Goal: Book appointment/travel/reservation

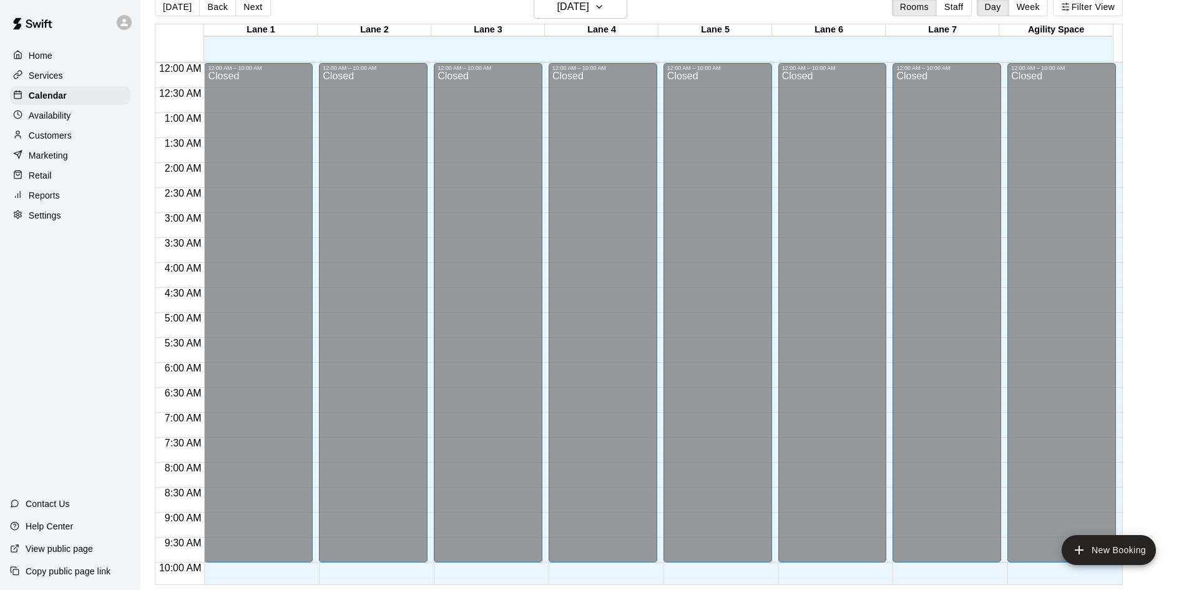
scroll to position [265, 0]
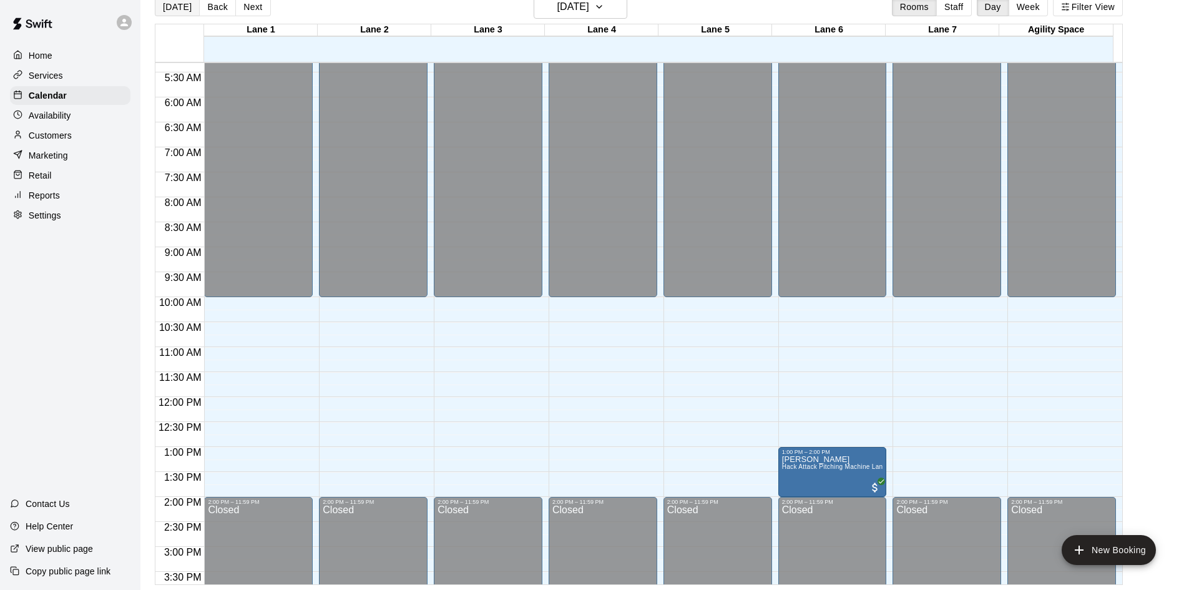
click at [174, 12] on button "[DATE]" at bounding box center [177, 7] width 45 height 19
click at [251, 13] on button "Next" at bounding box center [252, 7] width 35 height 19
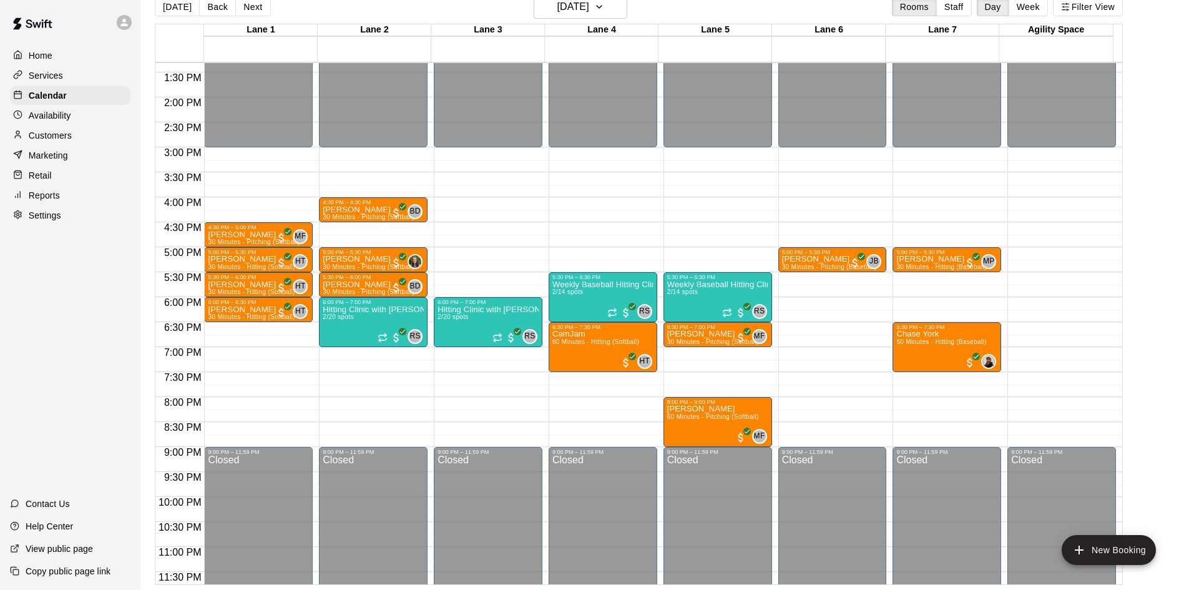
scroll to position [678, 0]
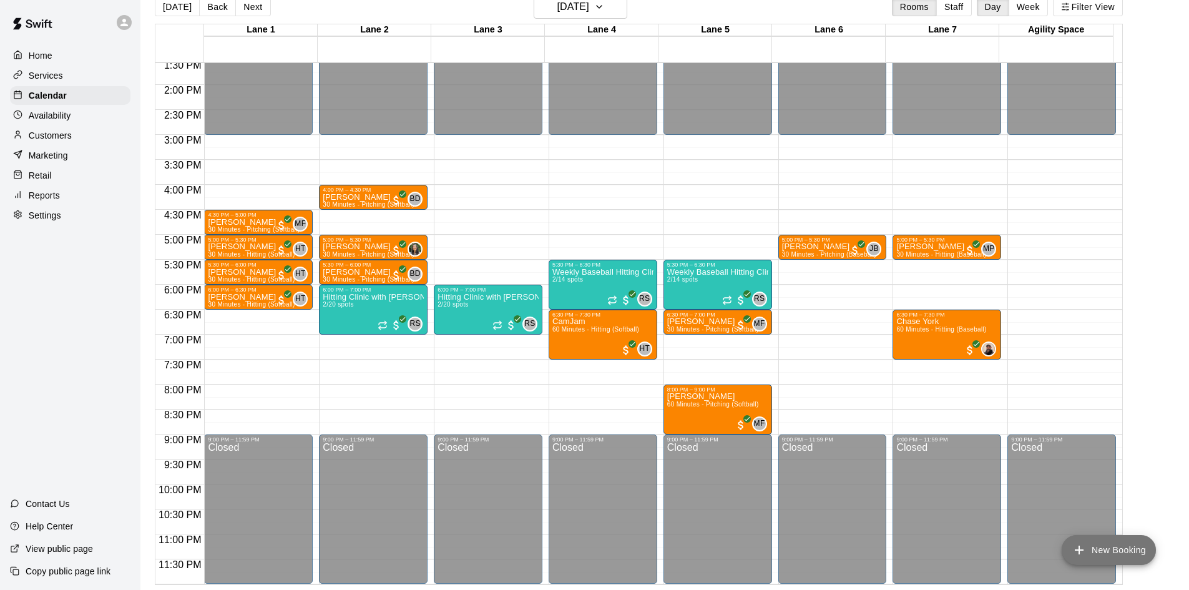
drag, startPoint x: 1077, startPoint y: 547, endPoint x: 1083, endPoint y: 544, distance: 7.5
click at [1082, 546] on icon "add" at bounding box center [1079, 549] width 15 height 15
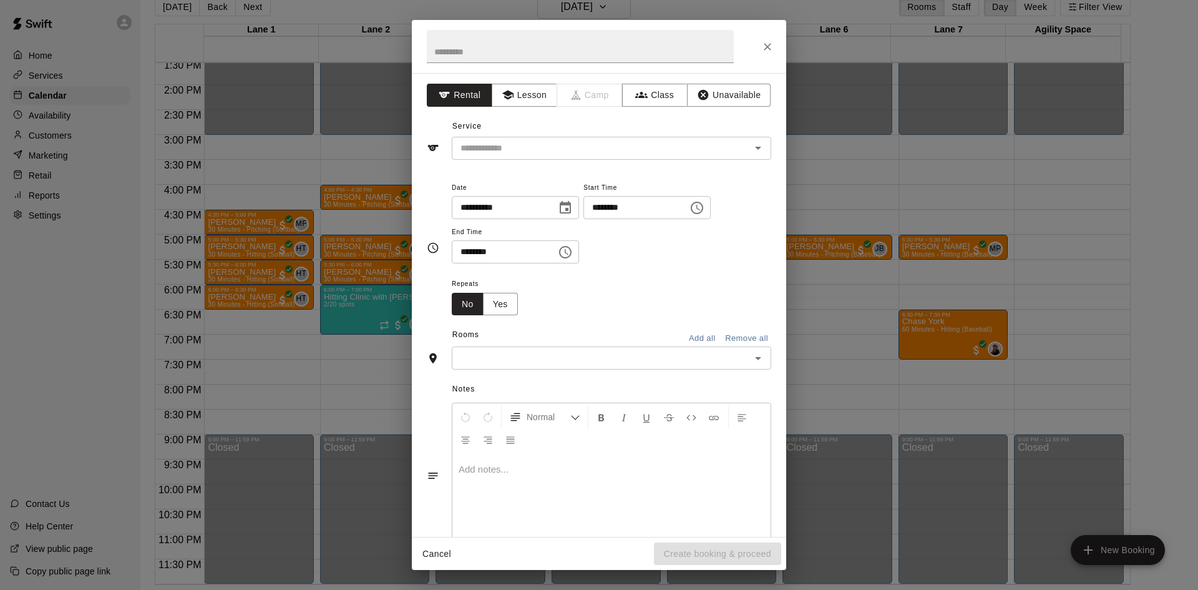
drag, startPoint x: 63, startPoint y: 240, endPoint x: 124, endPoint y: 202, distance: 72.0
click at [67, 238] on div "**********" at bounding box center [599, 295] width 1198 height 590
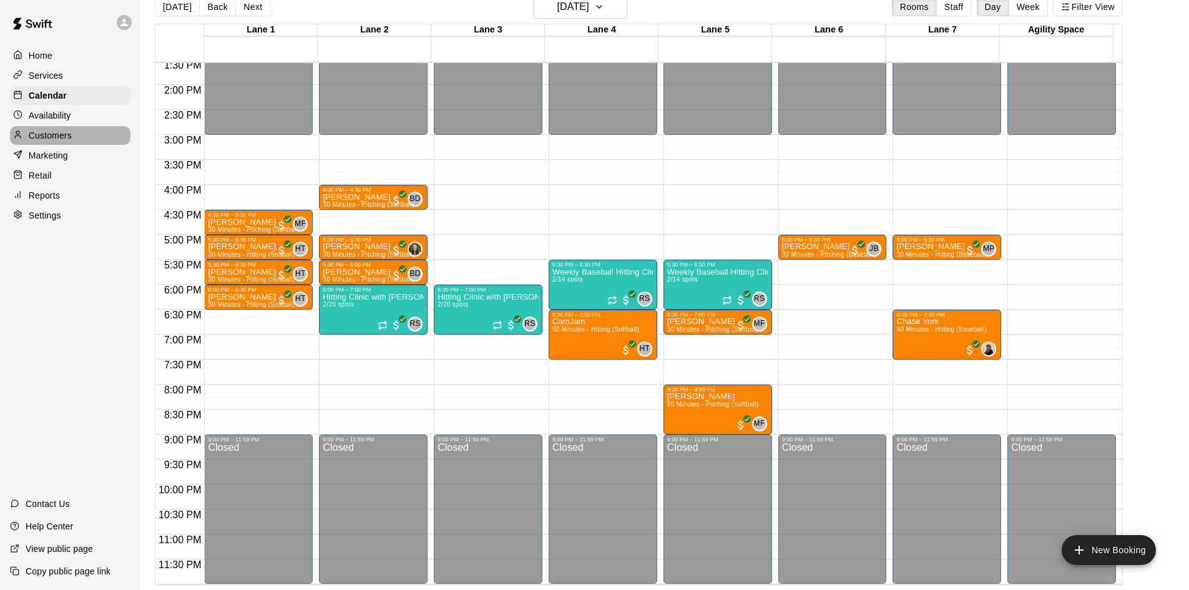
click at [77, 137] on div "Customers" at bounding box center [70, 135] width 120 height 19
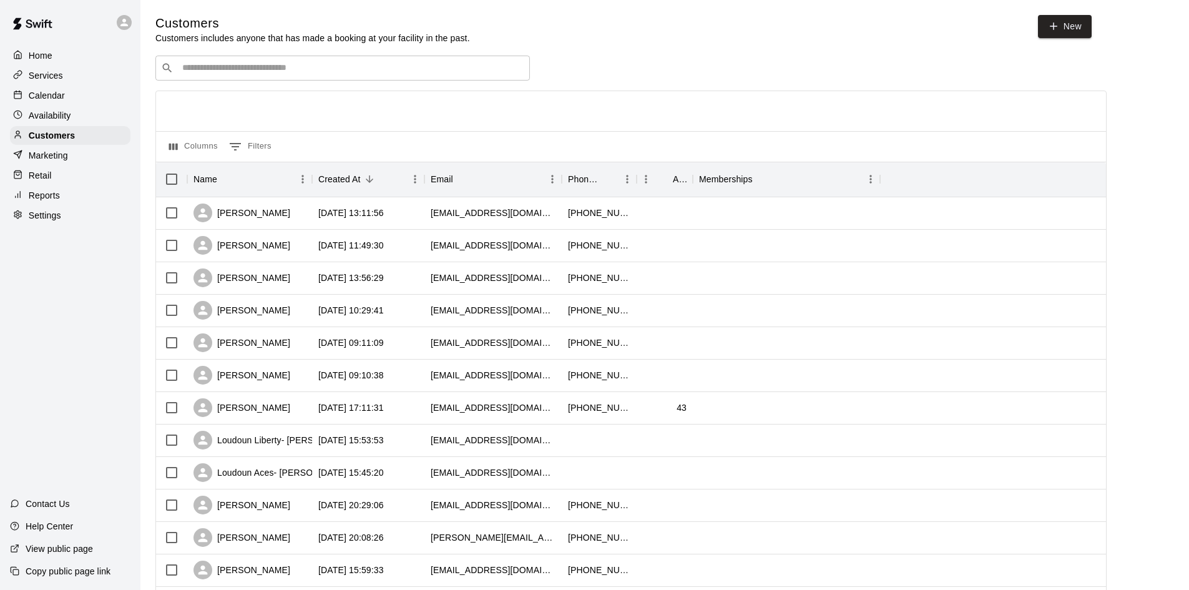
click at [291, 71] on input "Search customers by name or email" at bounding box center [351, 68] width 346 height 12
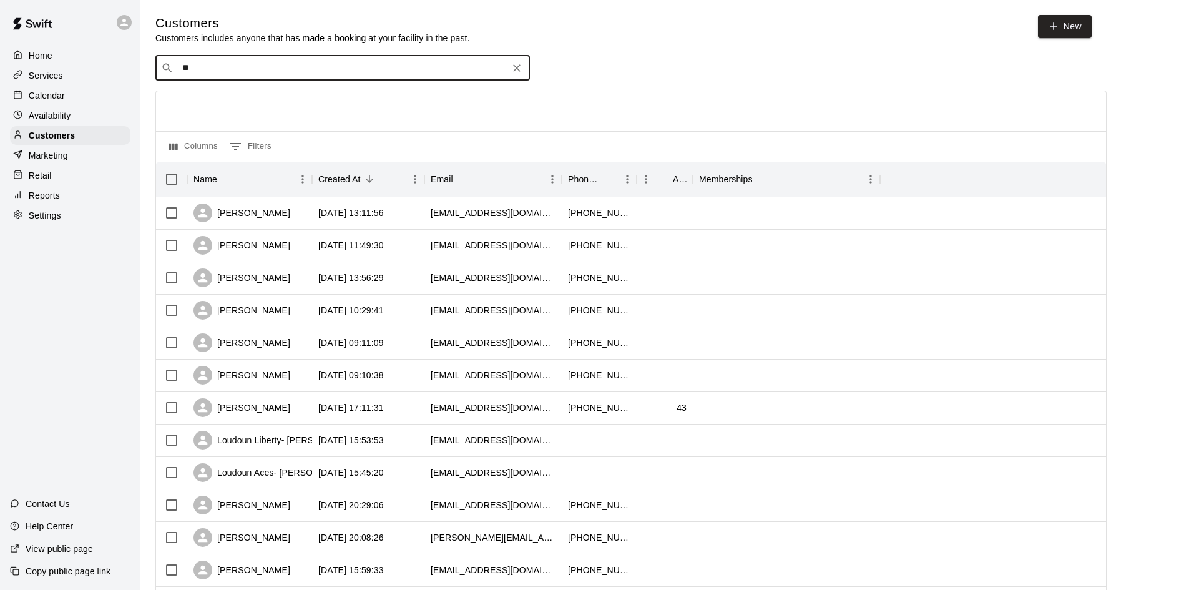
type input "***"
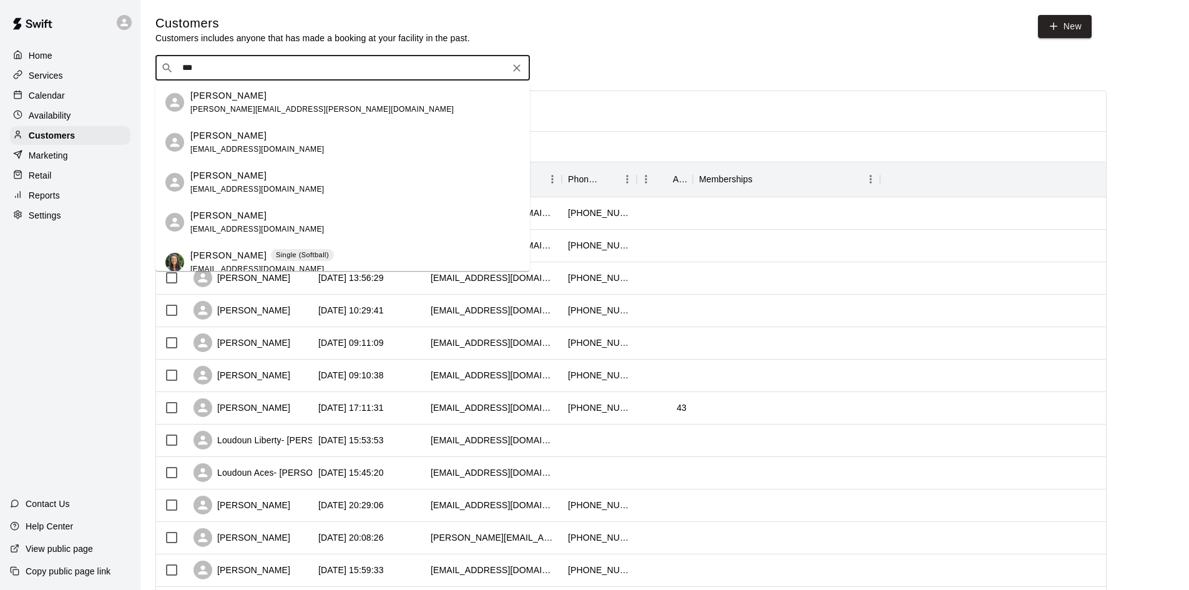
click at [264, 265] on span "[EMAIL_ADDRESS][DOMAIN_NAME]" at bounding box center [257, 269] width 134 height 9
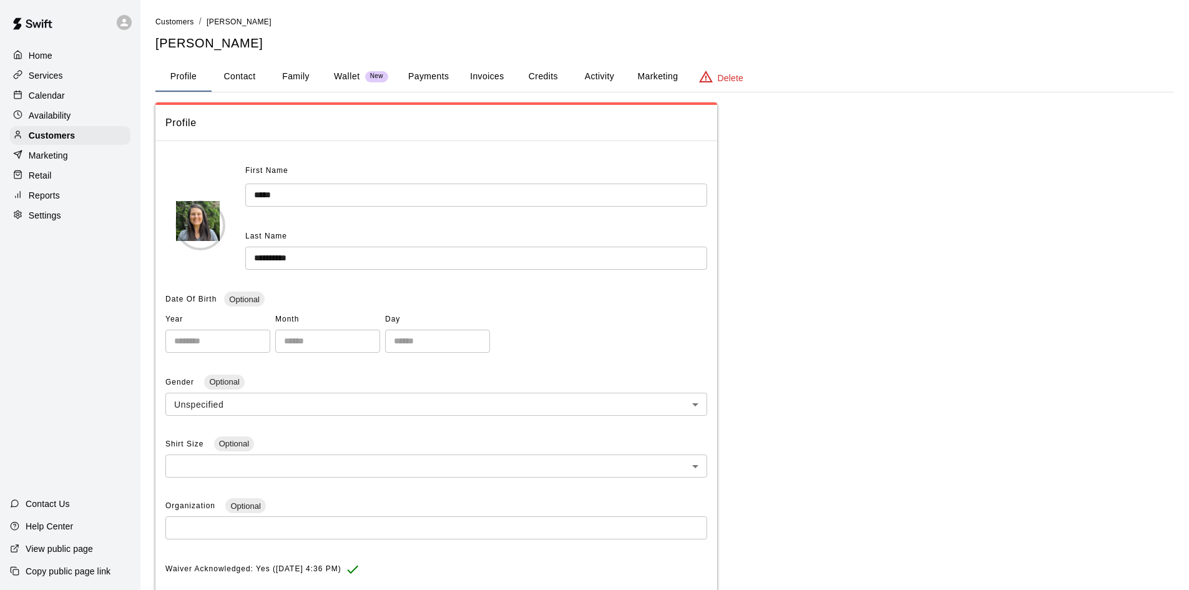
click at [546, 77] on button "Credits" at bounding box center [543, 77] width 56 height 30
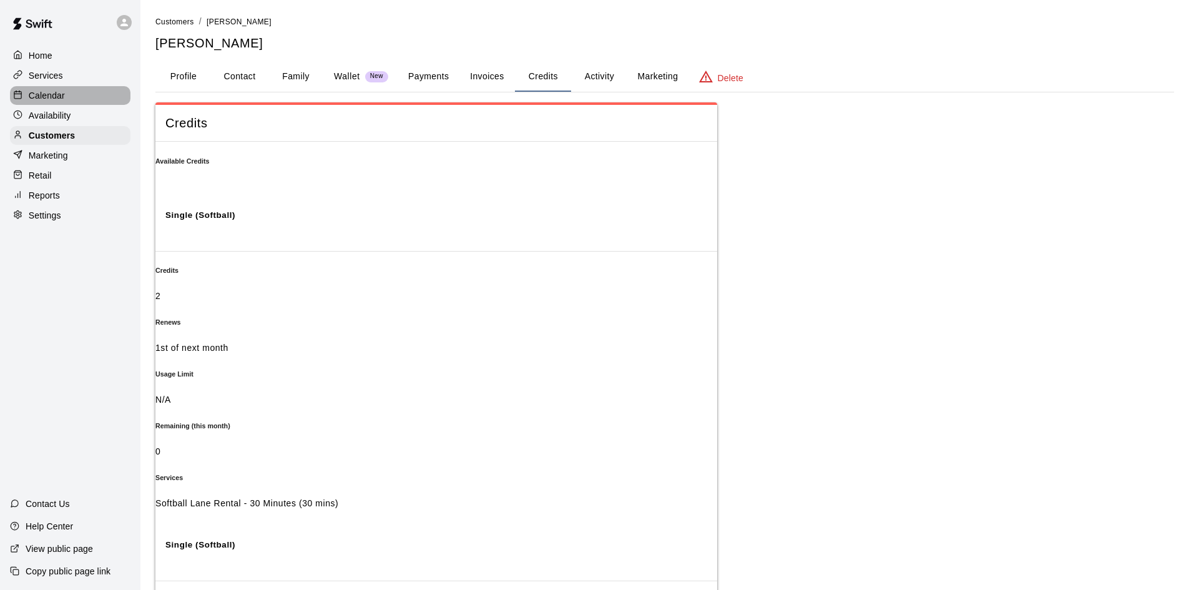
click at [54, 95] on p "Calendar" at bounding box center [47, 95] width 36 height 12
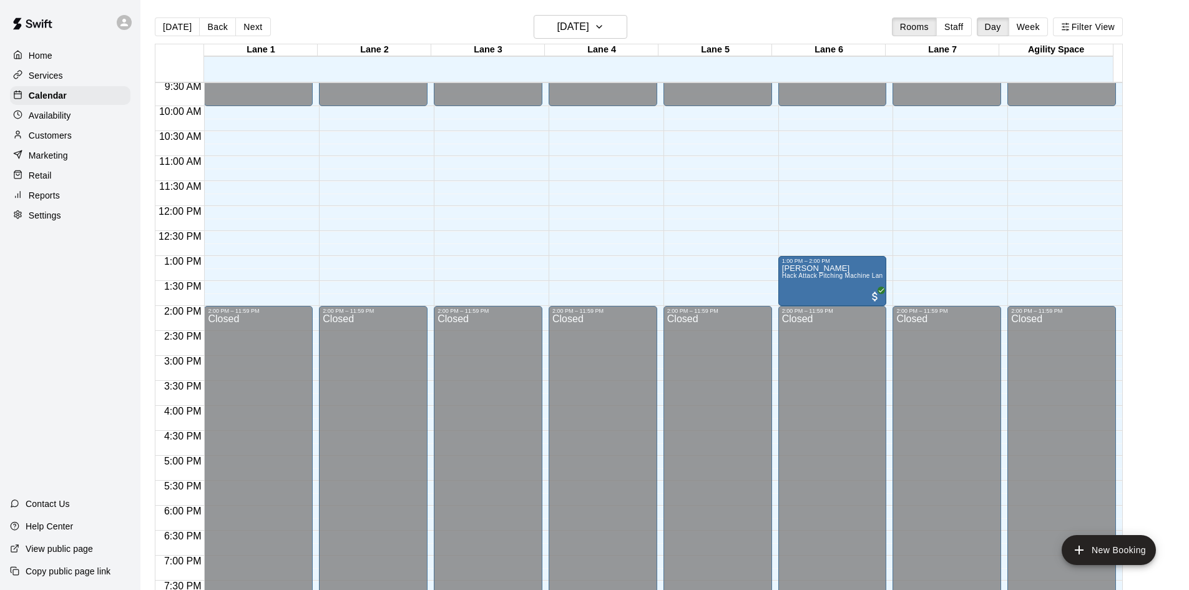
scroll to position [328, 0]
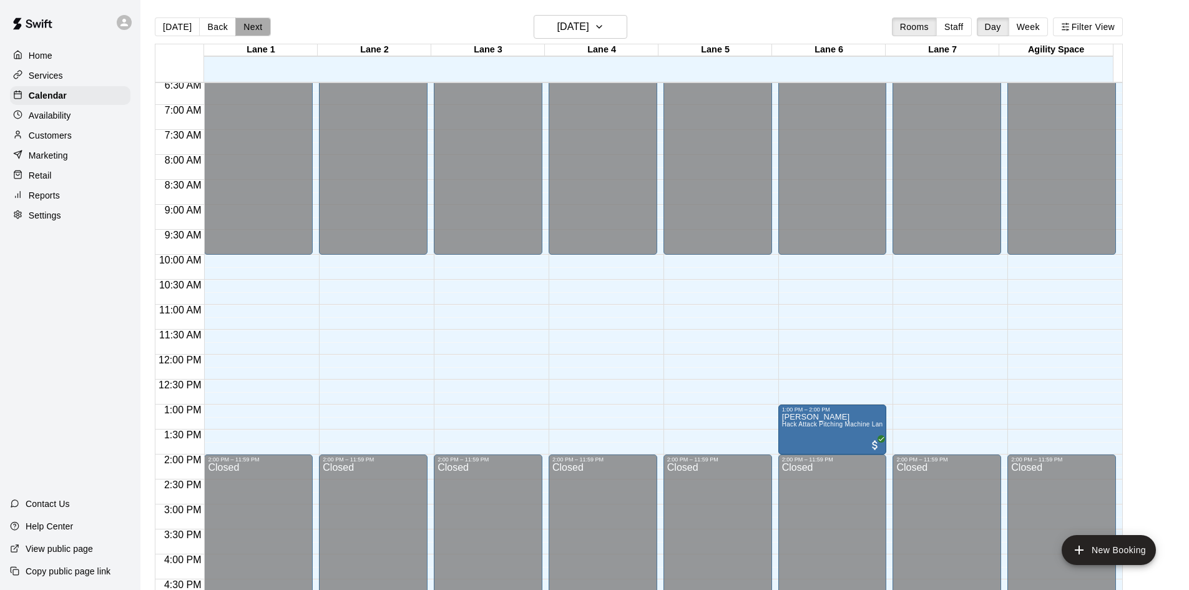
click at [248, 27] on button "Next" at bounding box center [252, 26] width 35 height 19
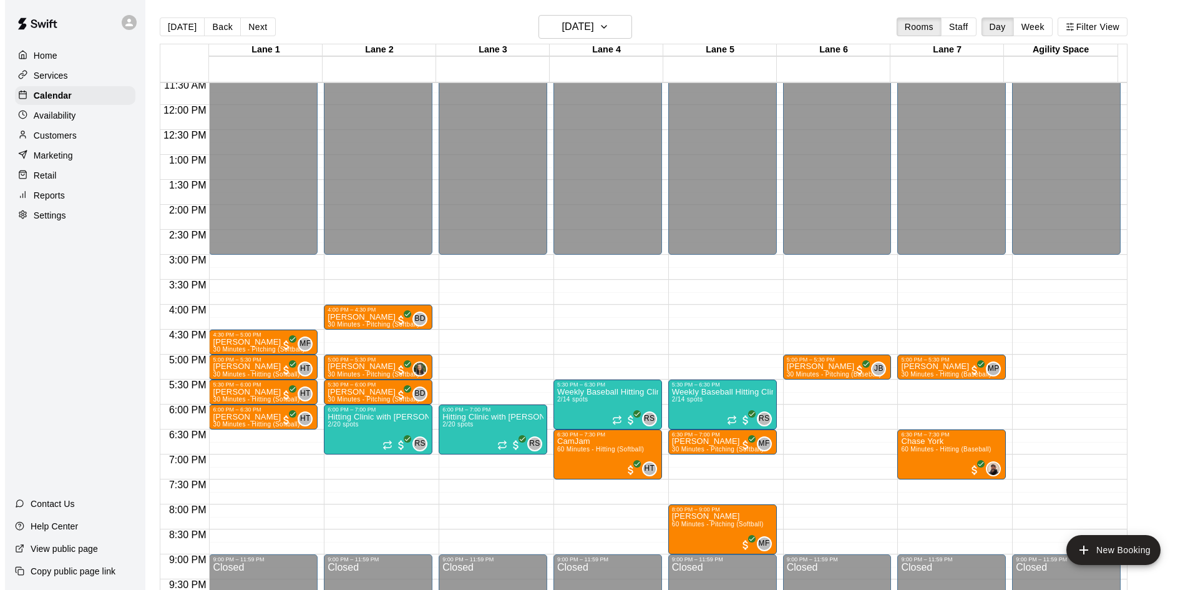
scroll to position [678, 0]
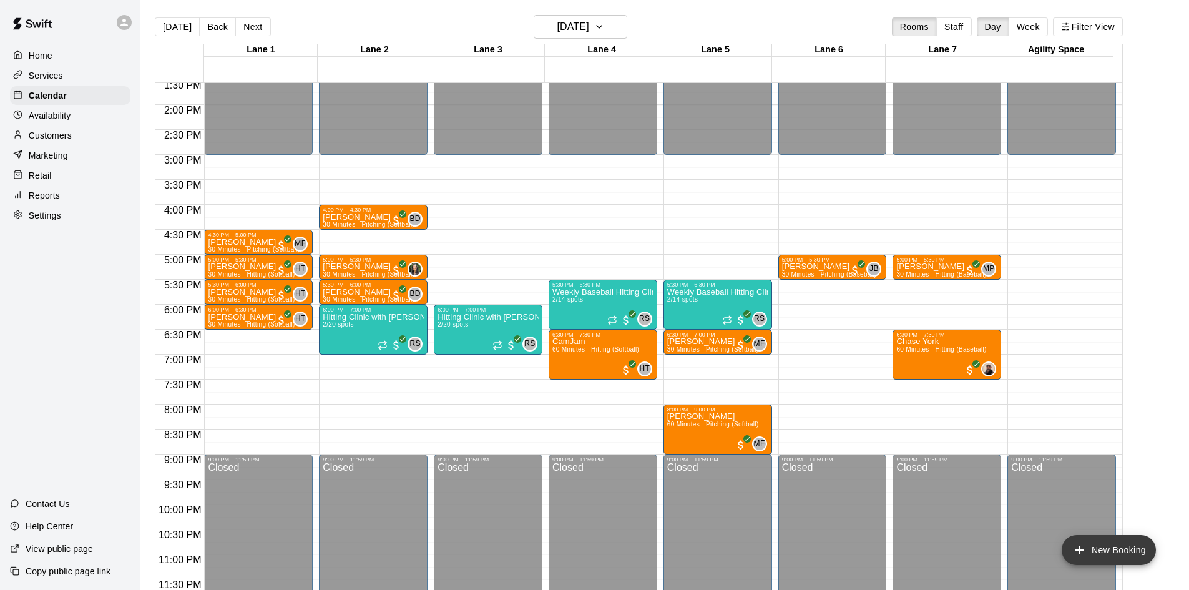
click at [1073, 547] on icon "add" at bounding box center [1079, 549] width 15 height 15
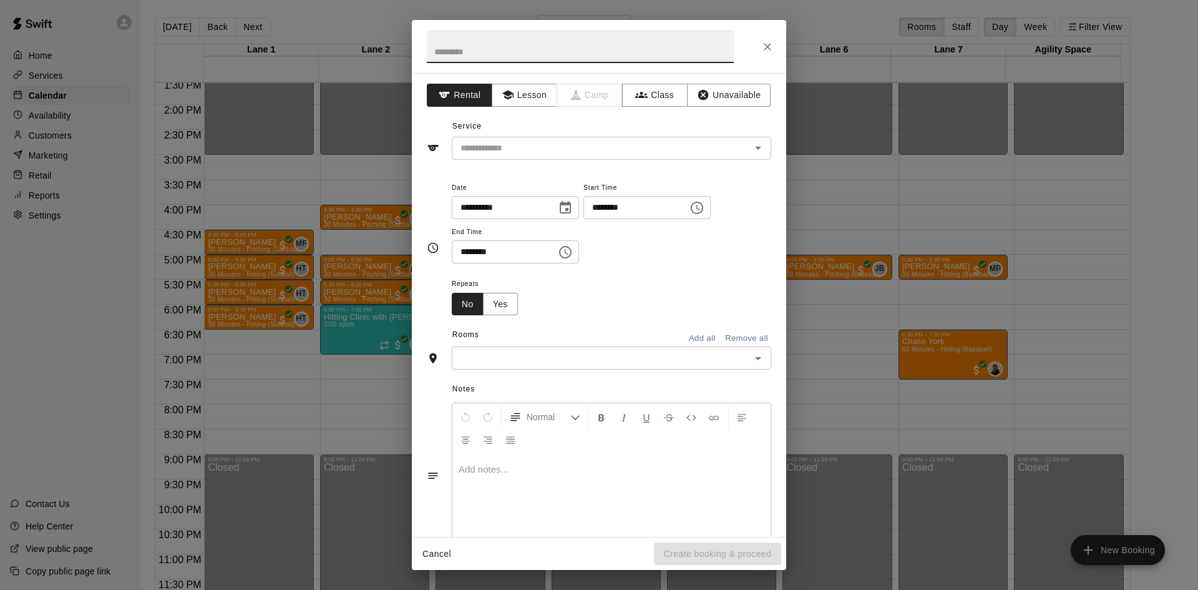
click at [680, 205] on input "********" at bounding box center [632, 207] width 96 height 23
type input "********"
click at [472, 254] on input "********" at bounding box center [500, 251] width 96 height 23
click at [507, 251] on input "********" at bounding box center [500, 251] width 96 height 23
type input "********"
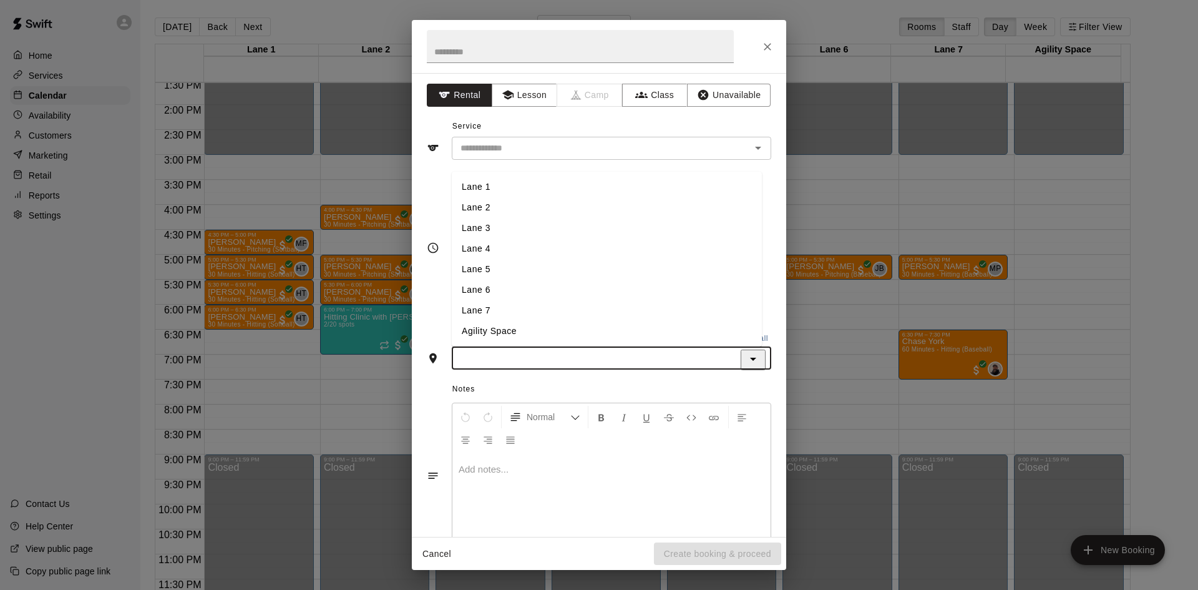
click at [552, 359] on input "text" at bounding box center [601, 358] width 291 height 16
click at [530, 203] on li "Lane 2" at bounding box center [607, 207] width 310 height 21
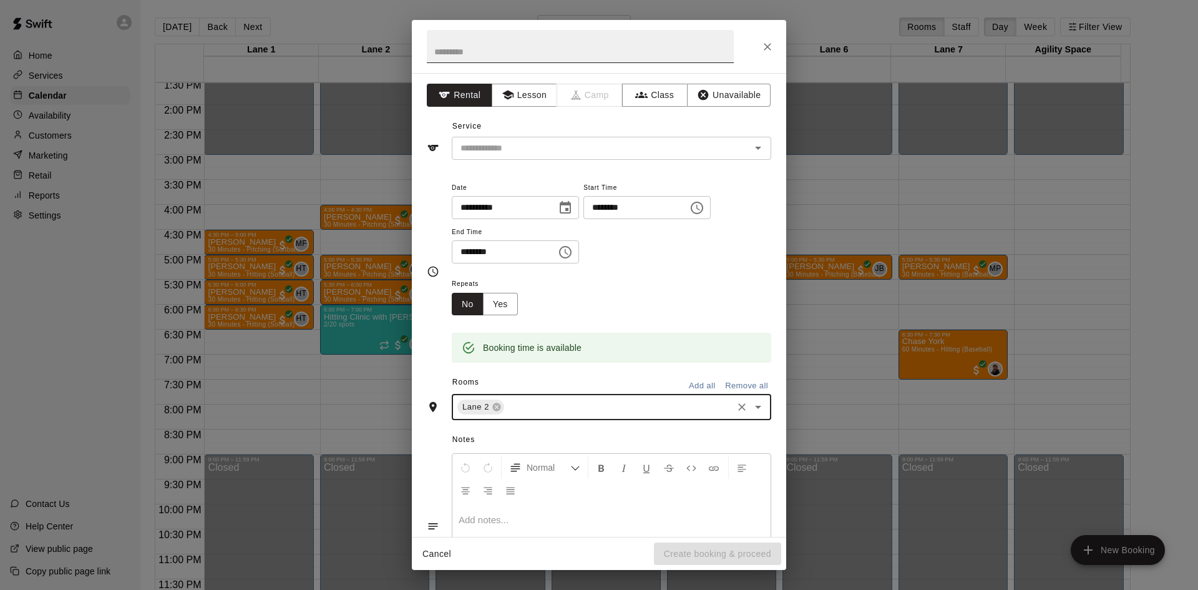
click at [494, 53] on input "text" at bounding box center [580, 46] width 307 height 33
click at [578, 137] on div "​" at bounding box center [612, 148] width 320 height 23
type input "**********"
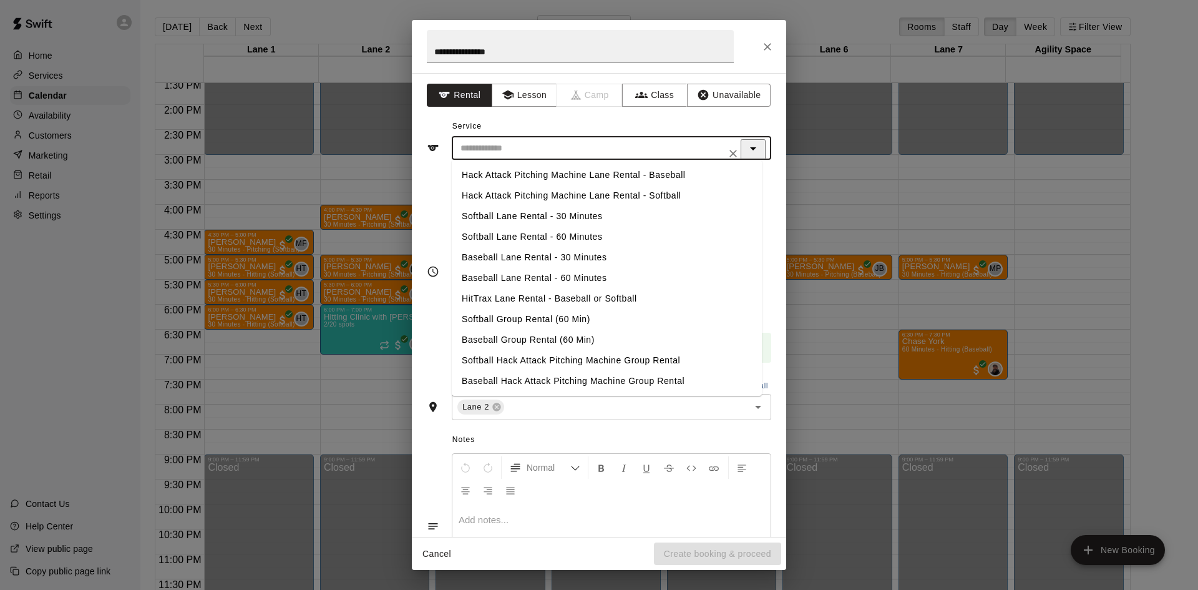
click at [554, 235] on li "Softball Lane Rental - 60 Minutes" at bounding box center [607, 237] width 310 height 21
type input "**********"
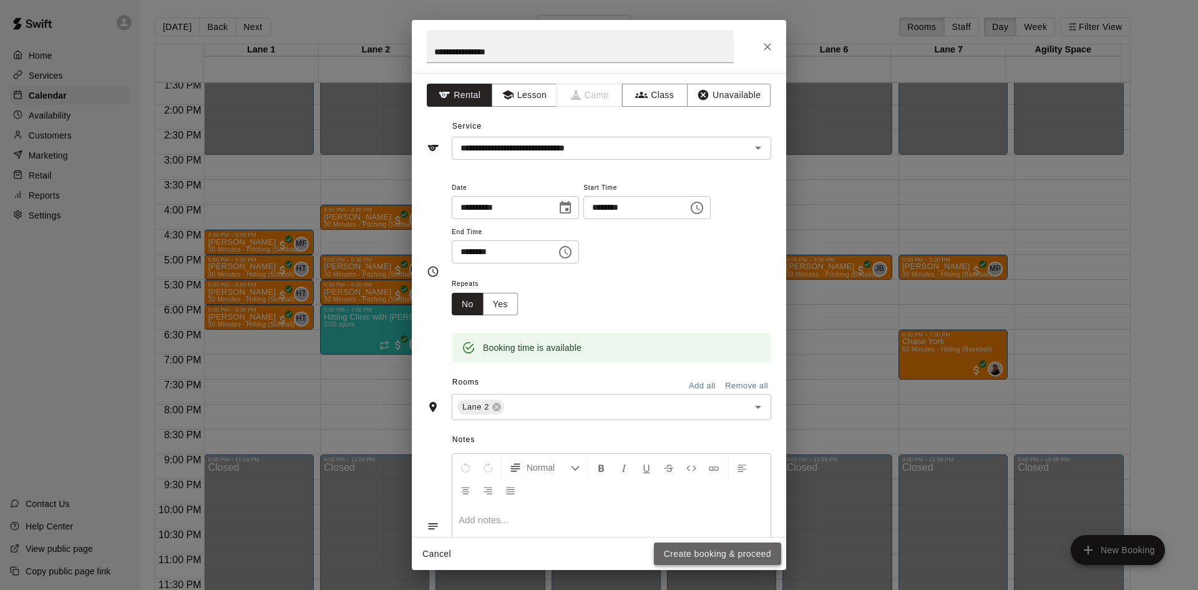
click at [725, 554] on button "Create booking & proceed" at bounding box center [717, 553] width 127 height 23
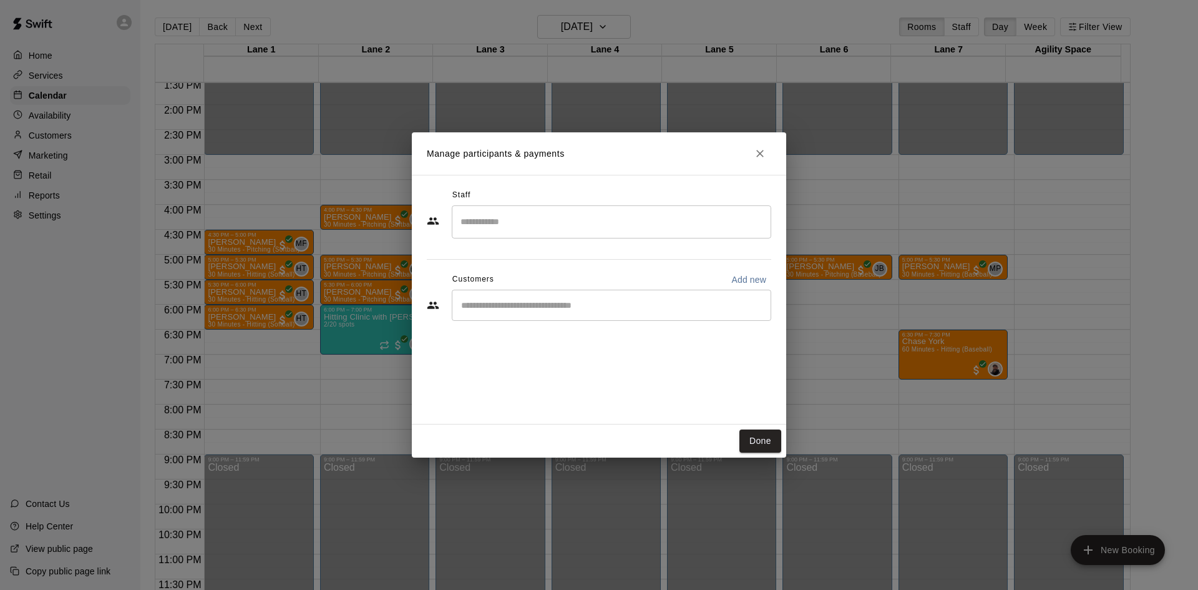
click at [489, 311] on input "Start typing to search customers..." at bounding box center [611, 305] width 308 height 12
type input "******"
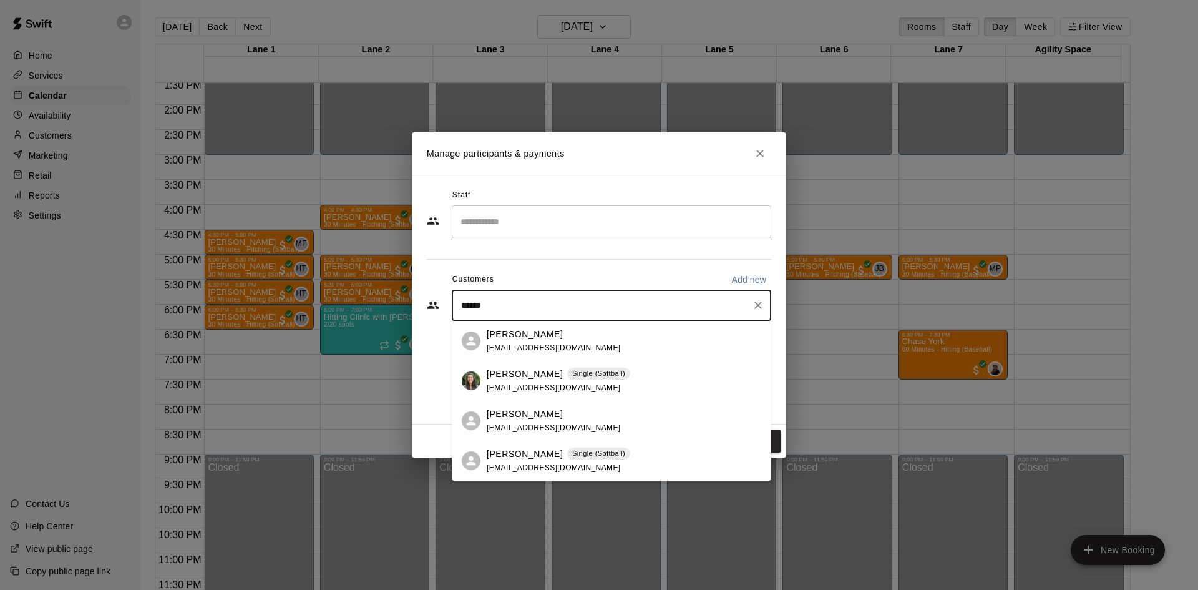
click at [608, 373] on p "Single (Softball)" at bounding box center [598, 373] width 53 height 11
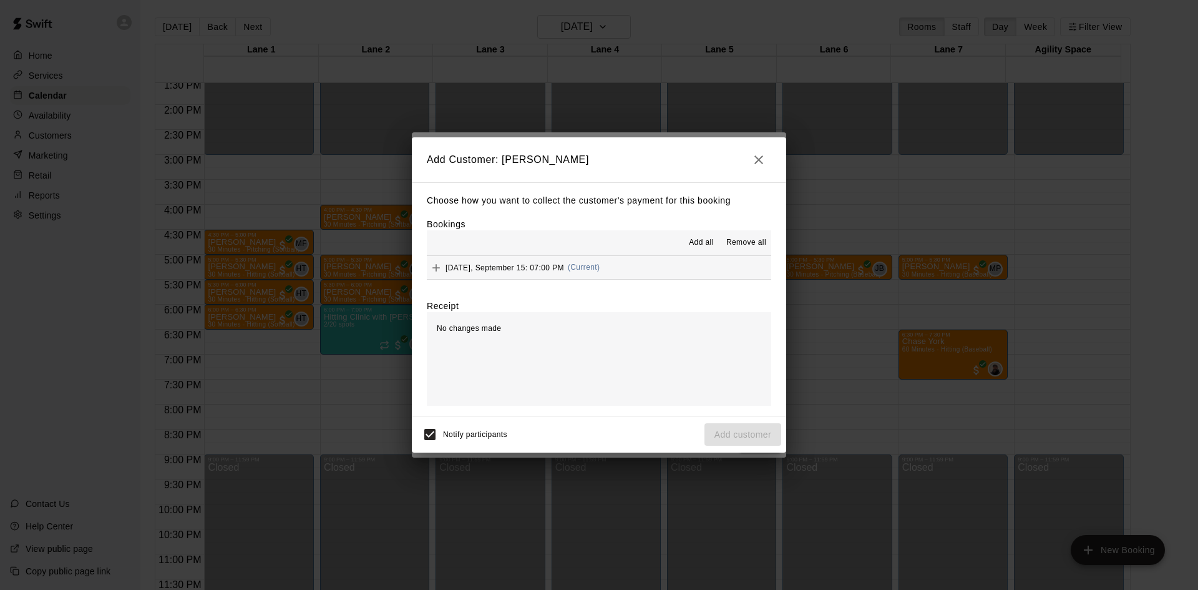
click at [440, 270] on icon "Add" at bounding box center [436, 267] width 12 height 12
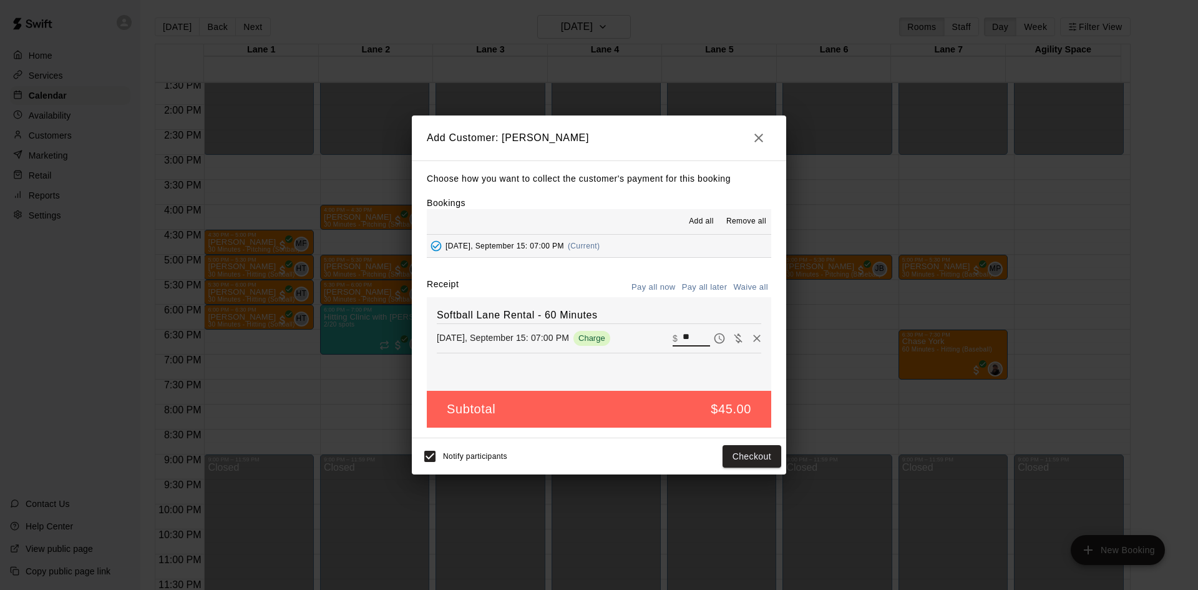
drag, startPoint x: 687, startPoint y: 339, endPoint x: 672, endPoint y: 345, distance: 15.4
click at [673, 345] on div "​ $ **" at bounding box center [691, 338] width 37 height 16
type input "**"
click at [753, 454] on button "Checkout" at bounding box center [752, 456] width 59 height 23
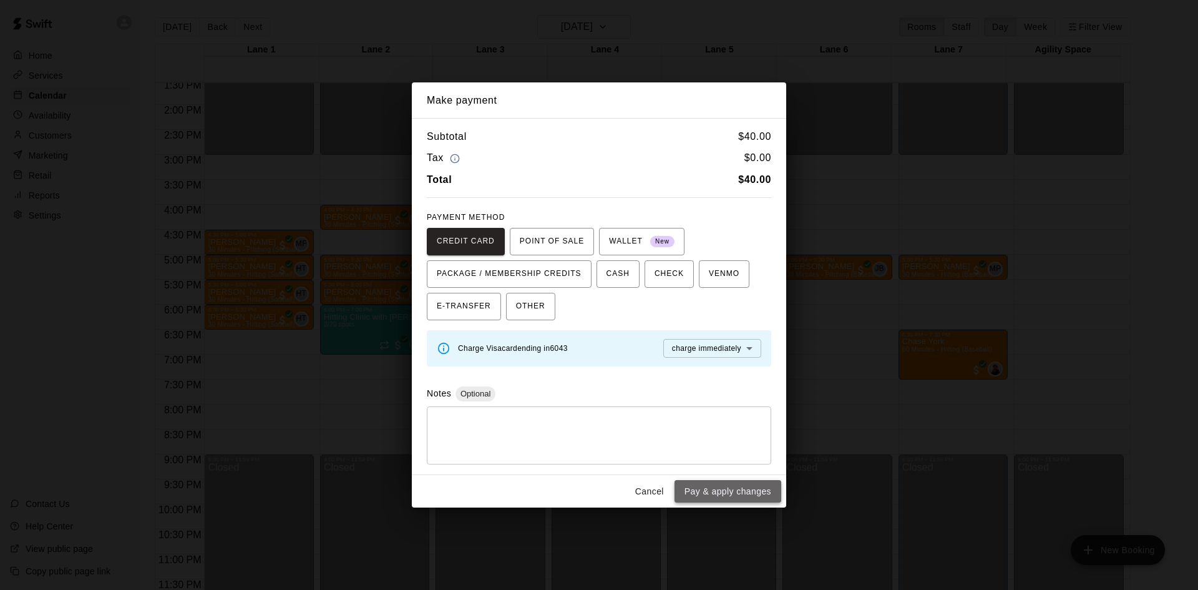
click at [741, 499] on button "Pay & apply changes" at bounding box center [728, 491] width 107 height 23
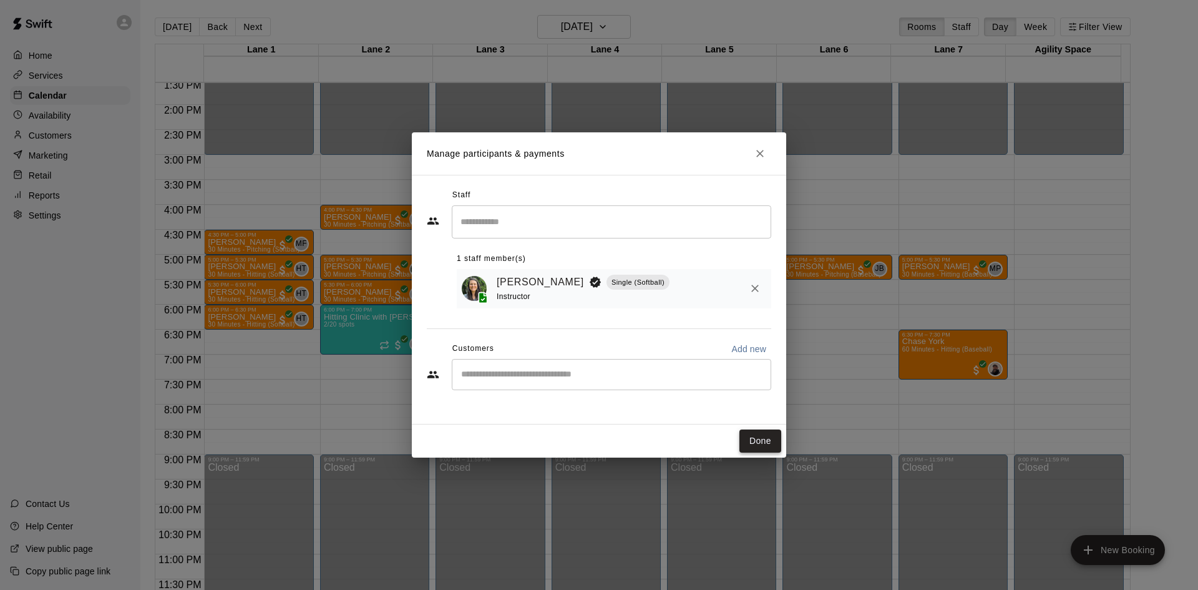
click at [774, 443] on button "Done" at bounding box center [761, 440] width 42 height 23
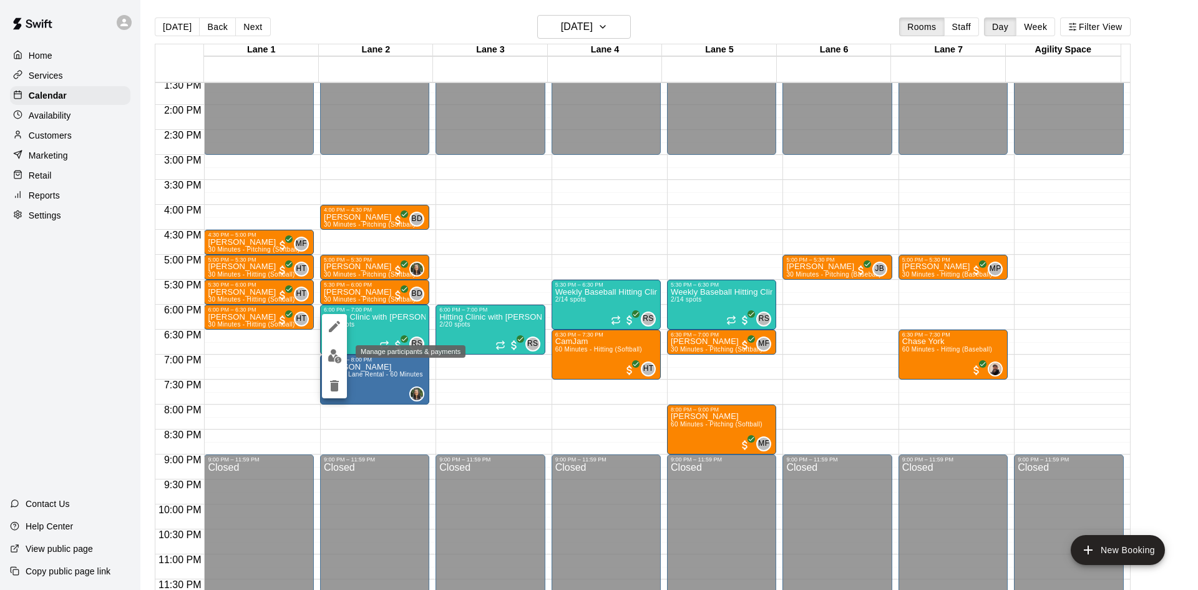
click at [329, 364] on button "edit" at bounding box center [334, 356] width 25 height 24
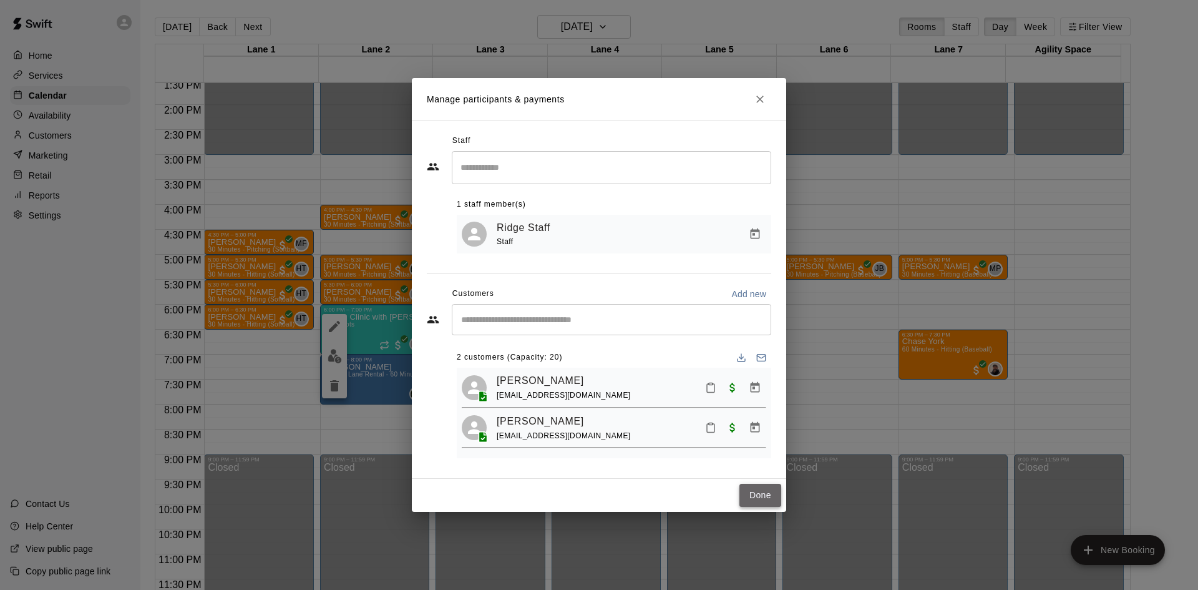
click at [755, 490] on button "Done" at bounding box center [761, 495] width 42 height 23
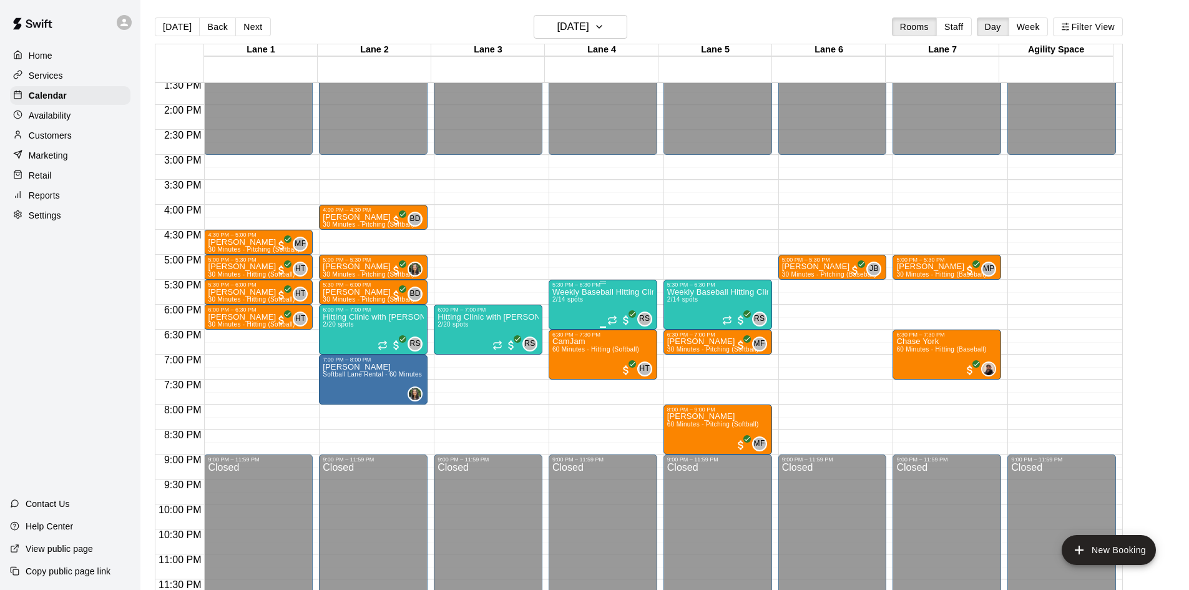
click at [598, 300] on div "Weekly Baseball Hitting Clinic with [PERSON_NAME]!! [DEMOGRAPHIC_DATA] 2/14 spo…" at bounding box center [602, 583] width 101 height 590
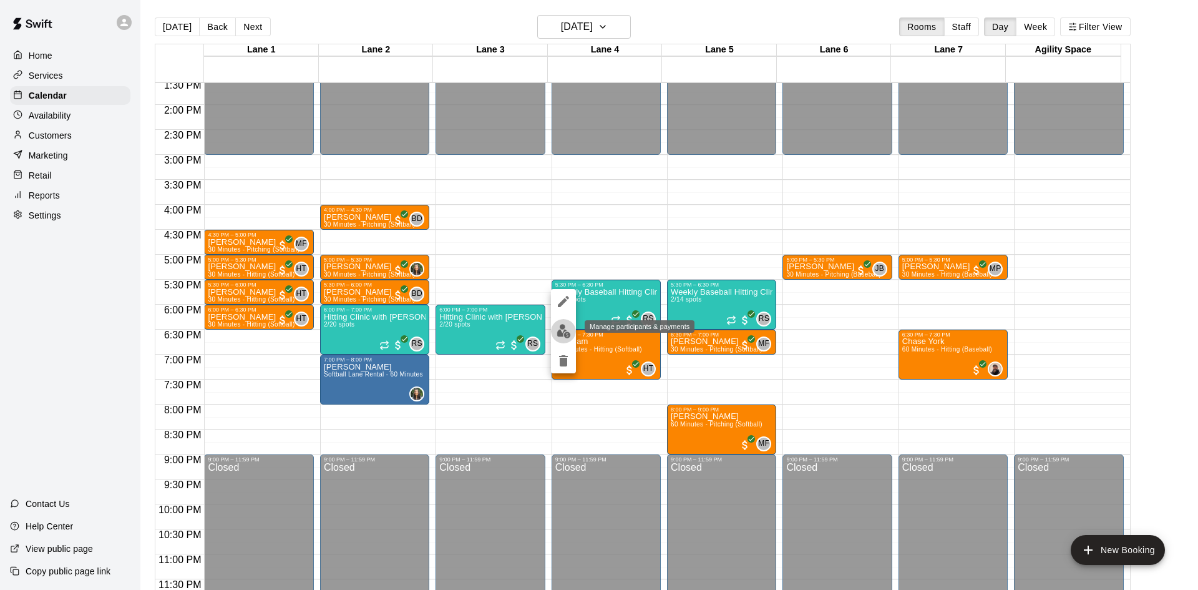
click at [567, 329] on img "edit" at bounding box center [564, 331] width 14 height 14
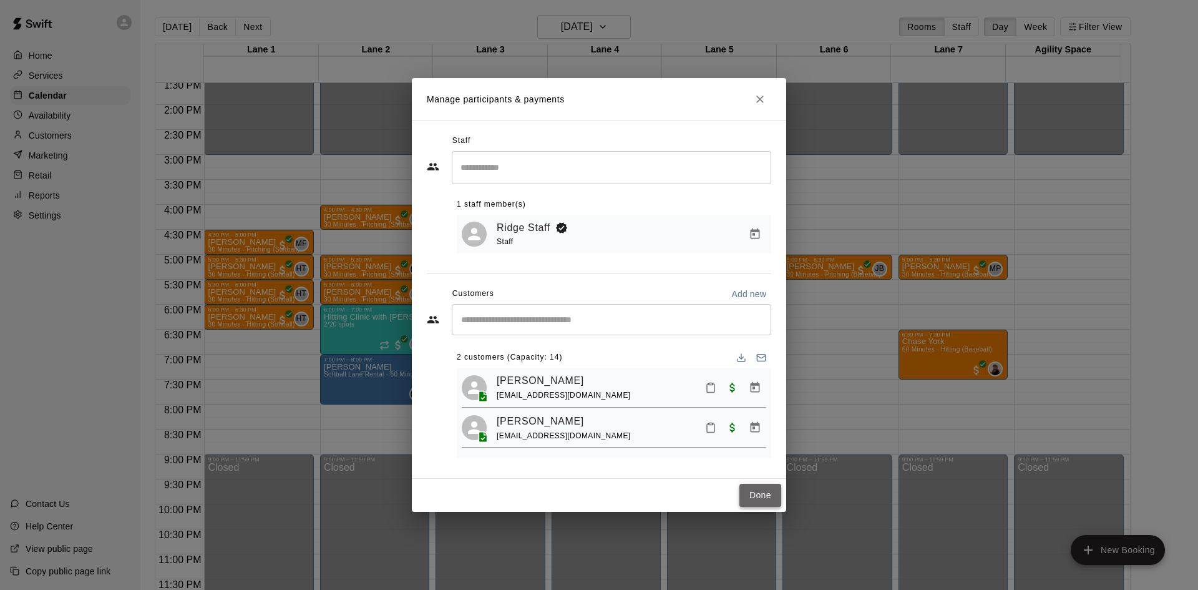
click at [773, 497] on button "Done" at bounding box center [761, 495] width 42 height 23
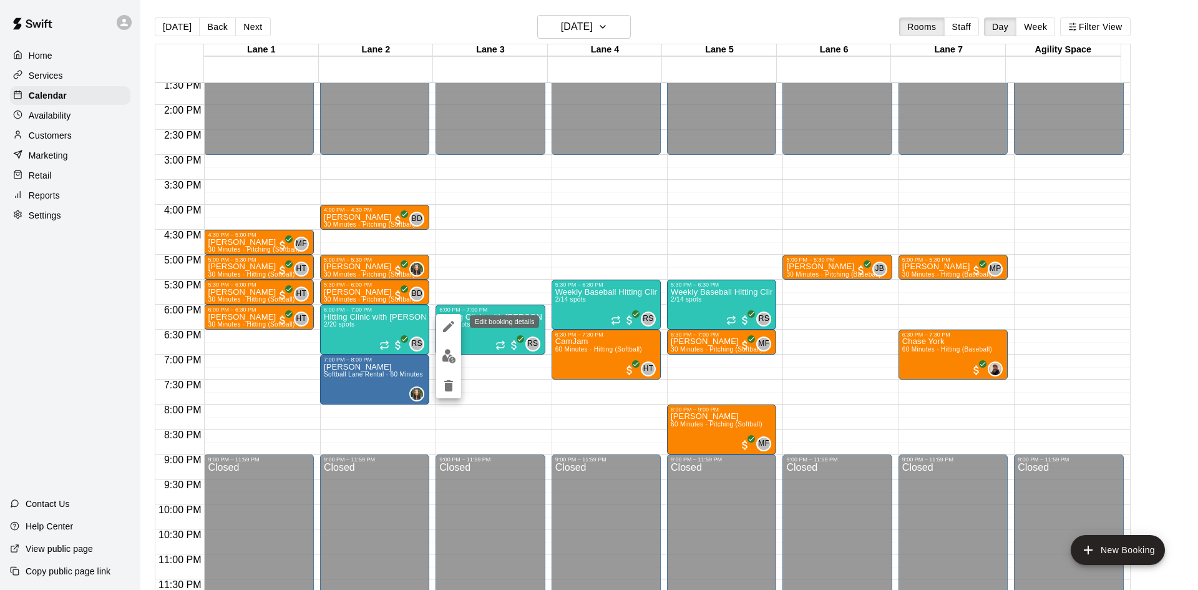
click at [450, 331] on icon "edit" at bounding box center [448, 326] width 15 height 15
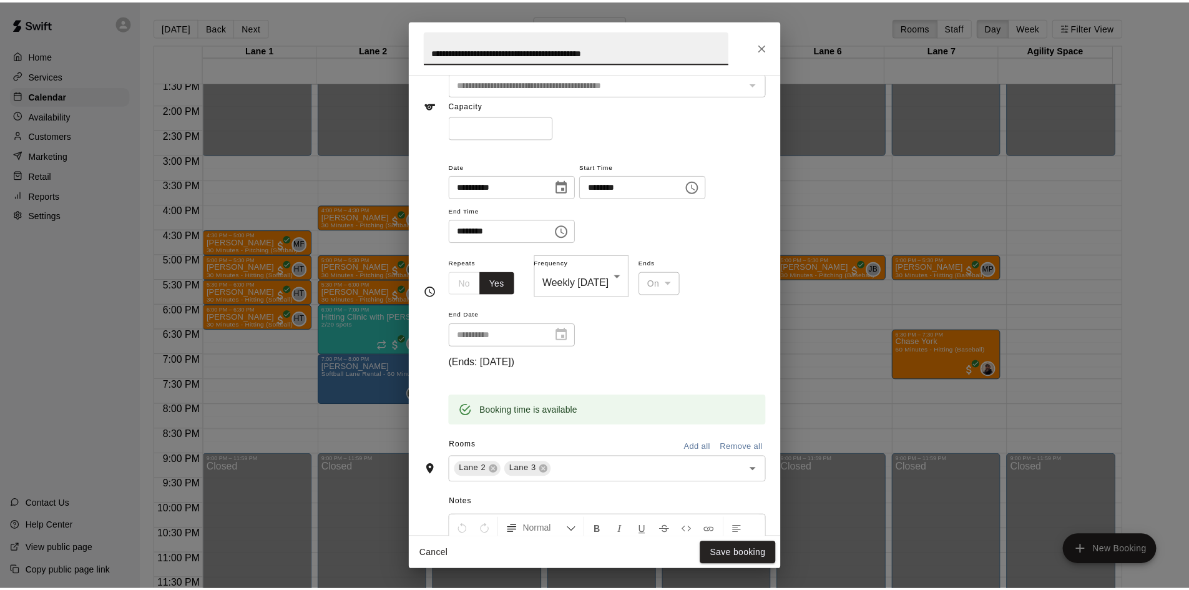
scroll to position [125, 0]
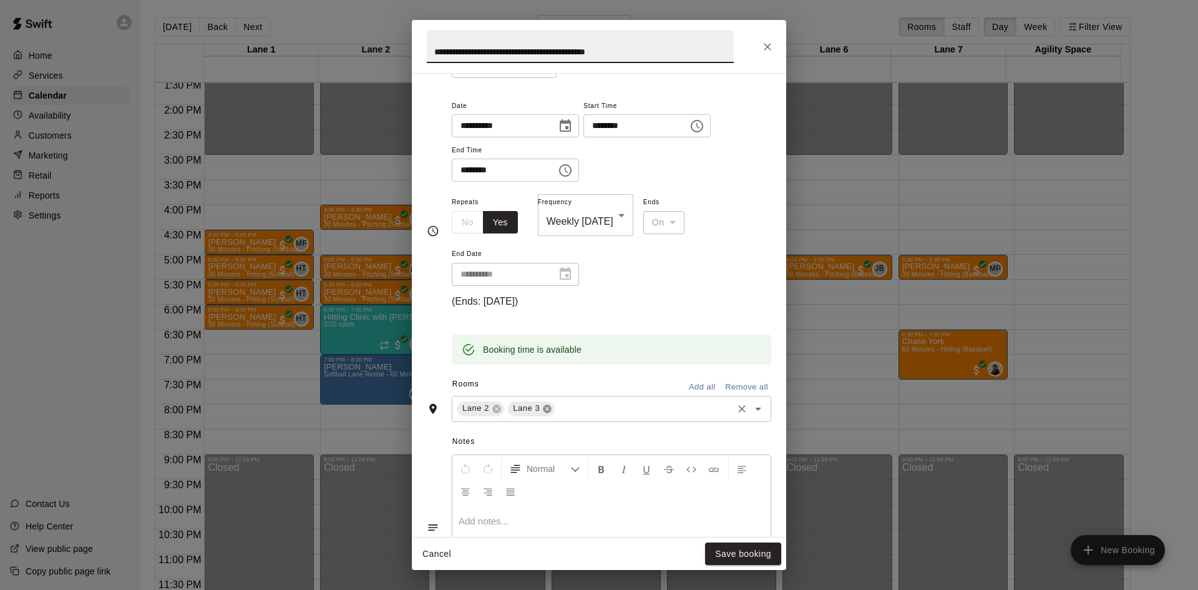
click at [547, 408] on icon at bounding box center [548, 408] width 8 height 8
click at [734, 548] on button "Save booking" at bounding box center [743, 553] width 76 height 23
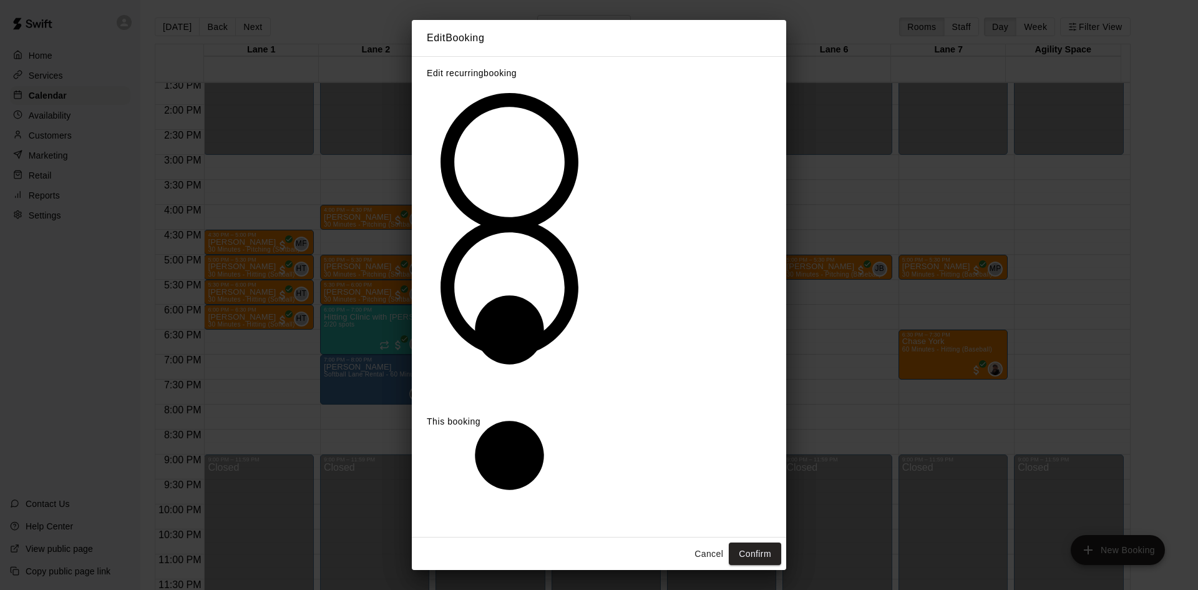
click at [750, 542] on button "Confirm" at bounding box center [755, 553] width 52 height 23
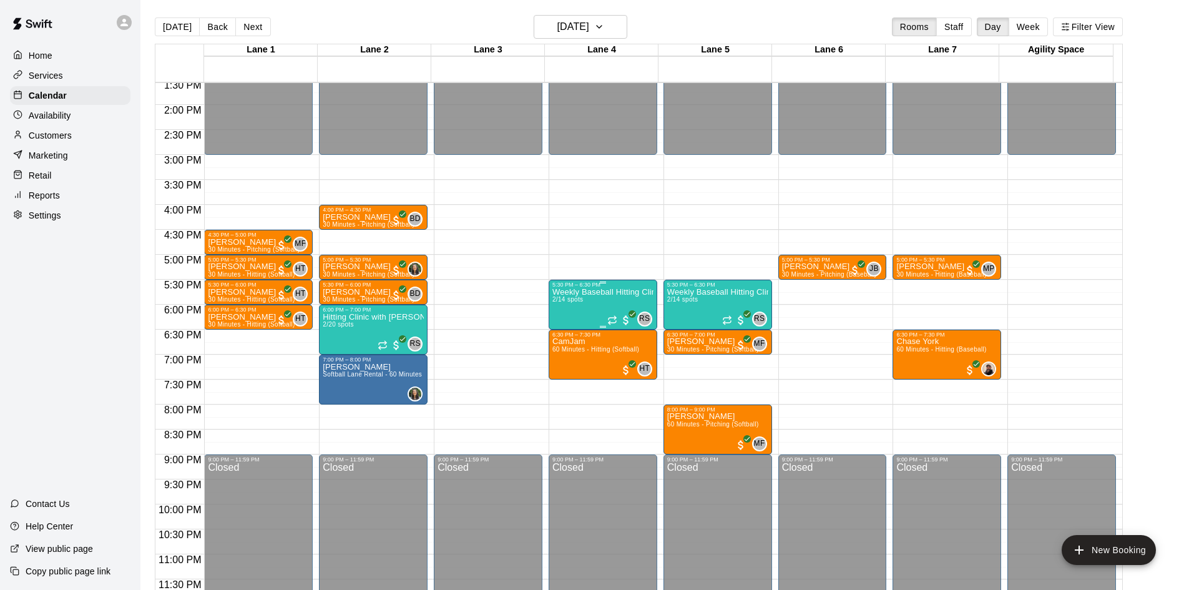
click at [596, 310] on div "Weekly Baseball Hitting Clinic with [PERSON_NAME]!! [DEMOGRAPHIC_DATA] 2/14 spo…" at bounding box center [602, 583] width 101 height 590
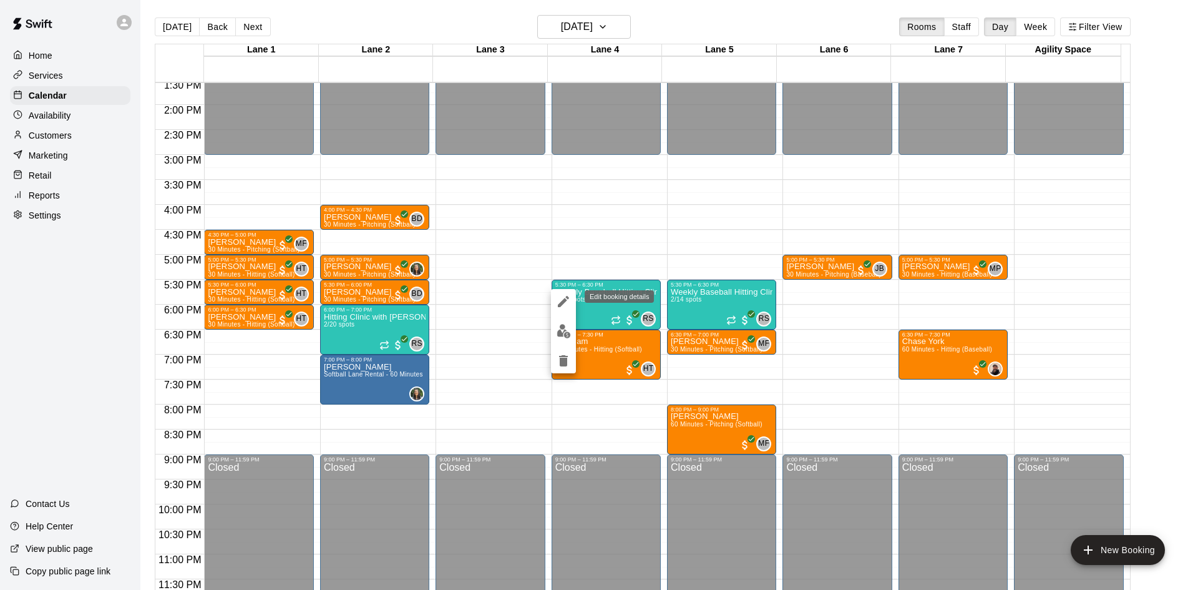
click at [559, 307] on icon "edit" at bounding box center [563, 301] width 11 height 11
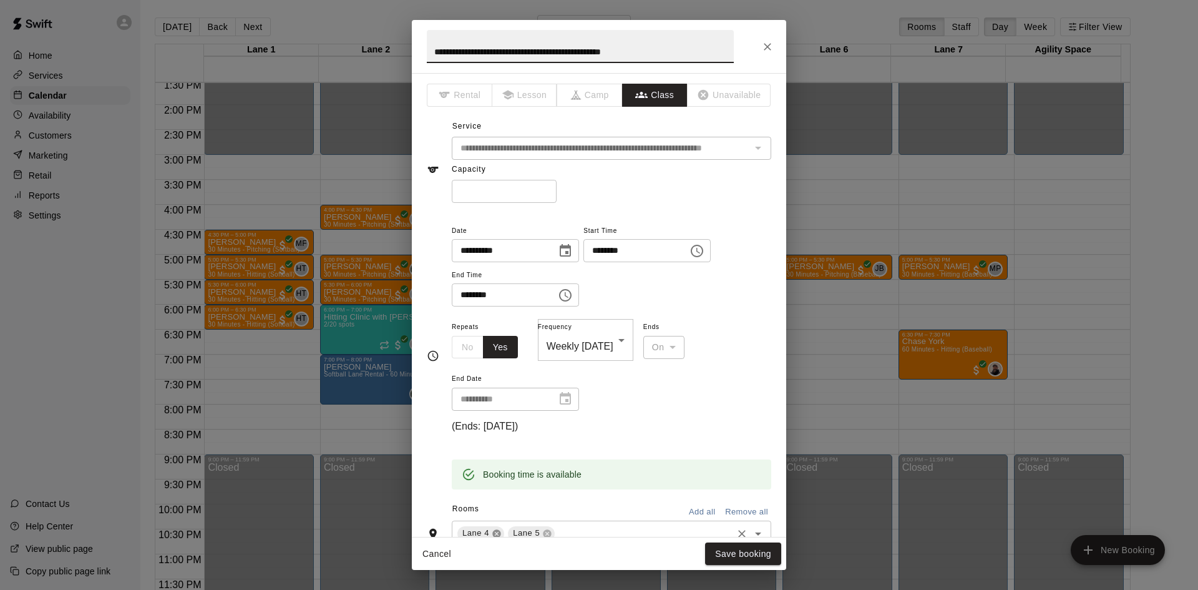
click at [497, 529] on icon at bounding box center [497, 534] width 10 height 10
click at [730, 557] on button "Save booking" at bounding box center [743, 553] width 76 height 23
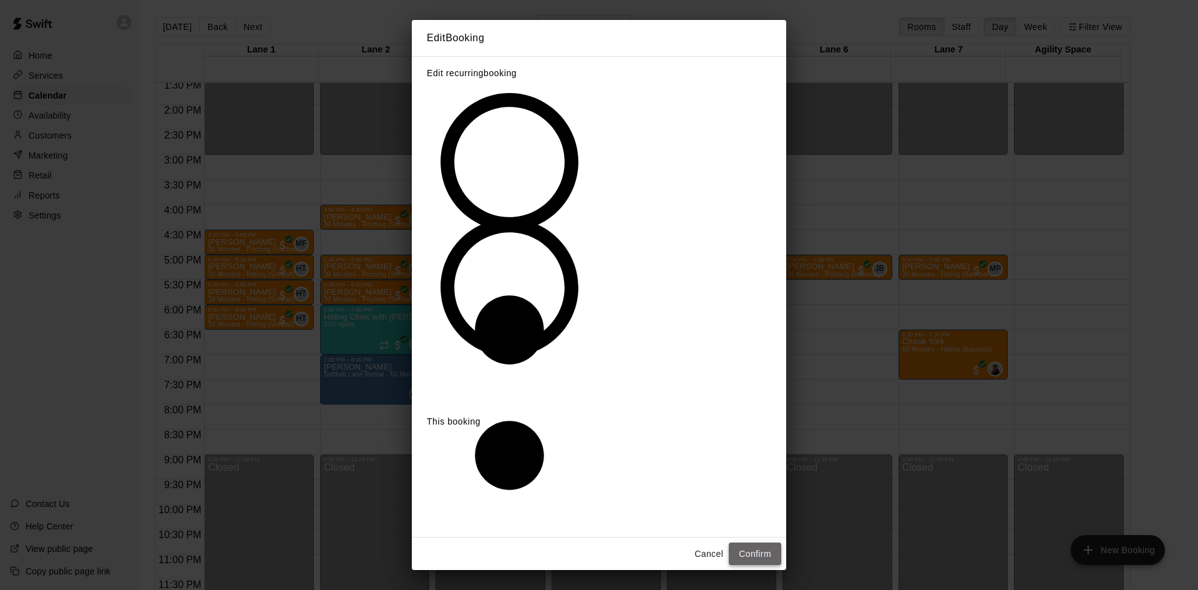
click at [737, 542] on button "Confirm" at bounding box center [755, 553] width 52 height 23
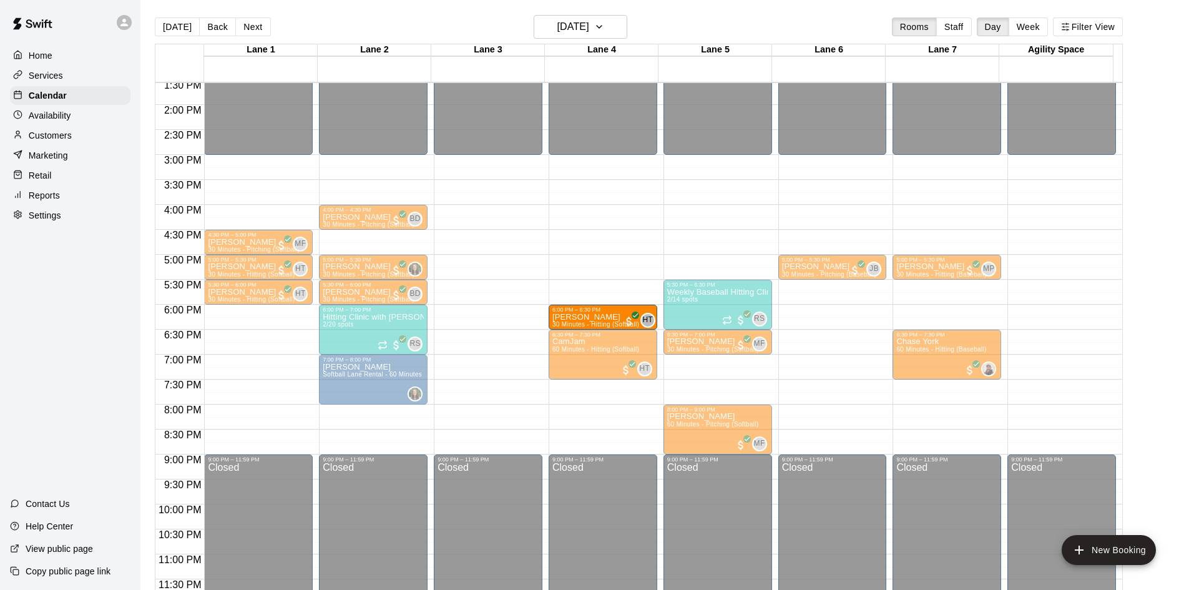
drag, startPoint x: 268, startPoint y: 320, endPoint x: 551, endPoint y: 326, distance: 283.4
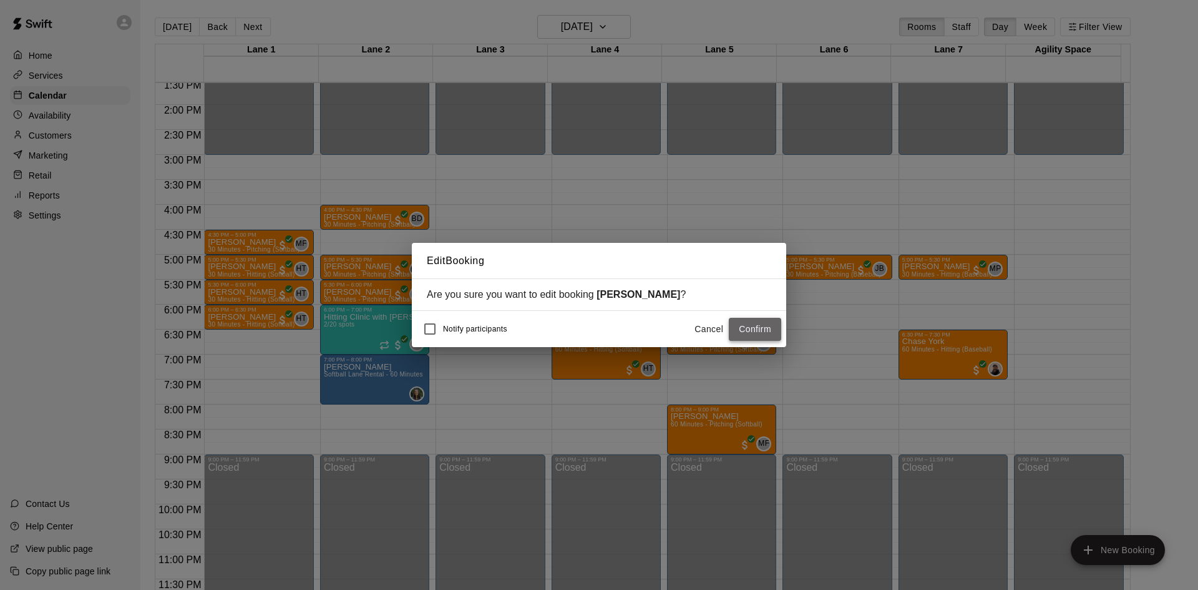
click at [753, 333] on button "Confirm" at bounding box center [755, 329] width 52 height 23
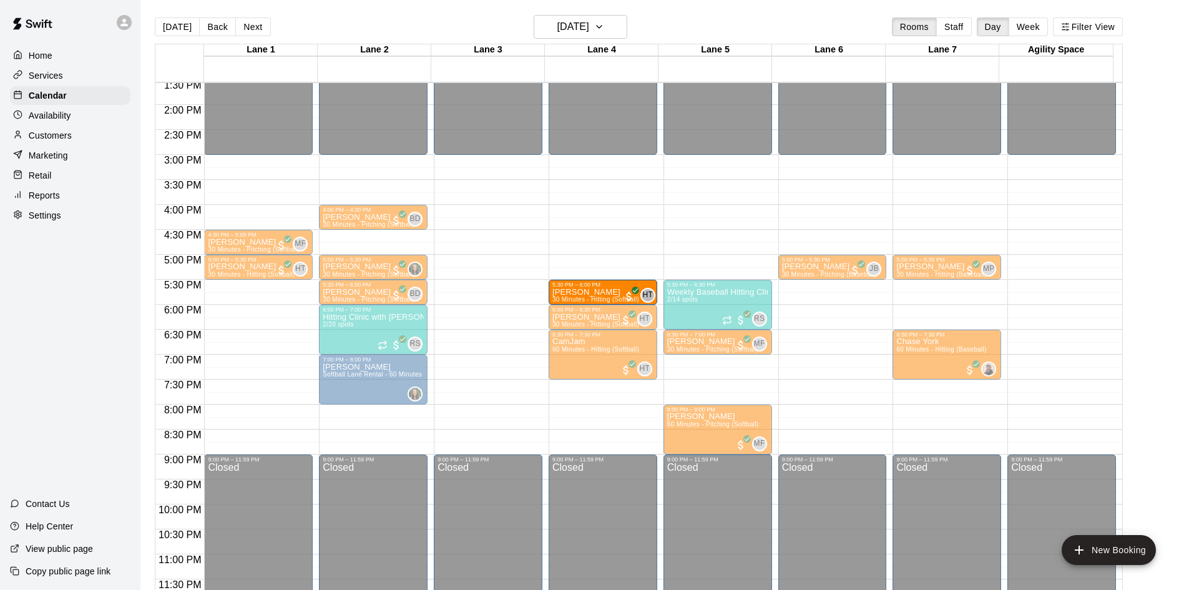
drag, startPoint x: 247, startPoint y: 295, endPoint x: 597, endPoint y: 300, distance: 349.5
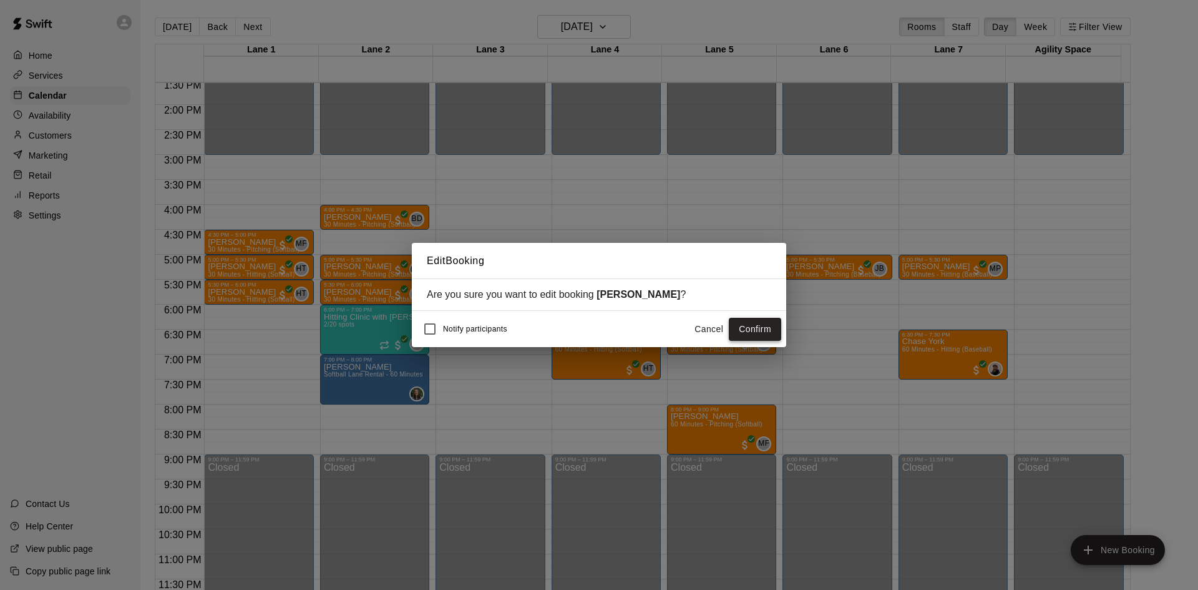
click at [770, 324] on button "Confirm" at bounding box center [755, 329] width 52 height 23
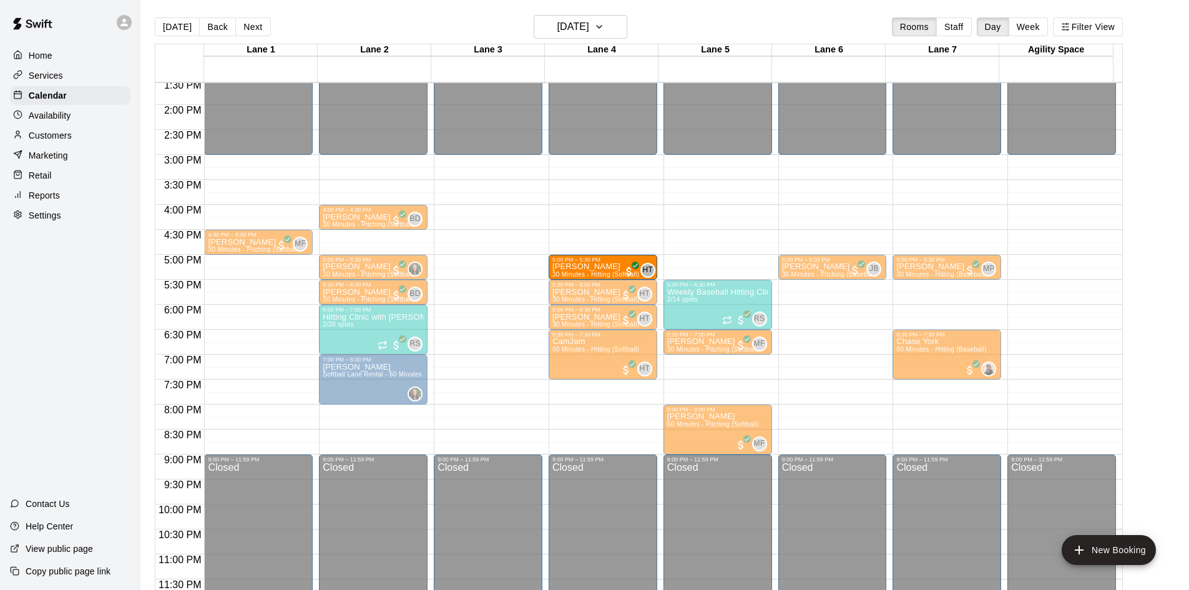
drag, startPoint x: 222, startPoint y: 266, endPoint x: 567, endPoint y: 268, distance: 345.1
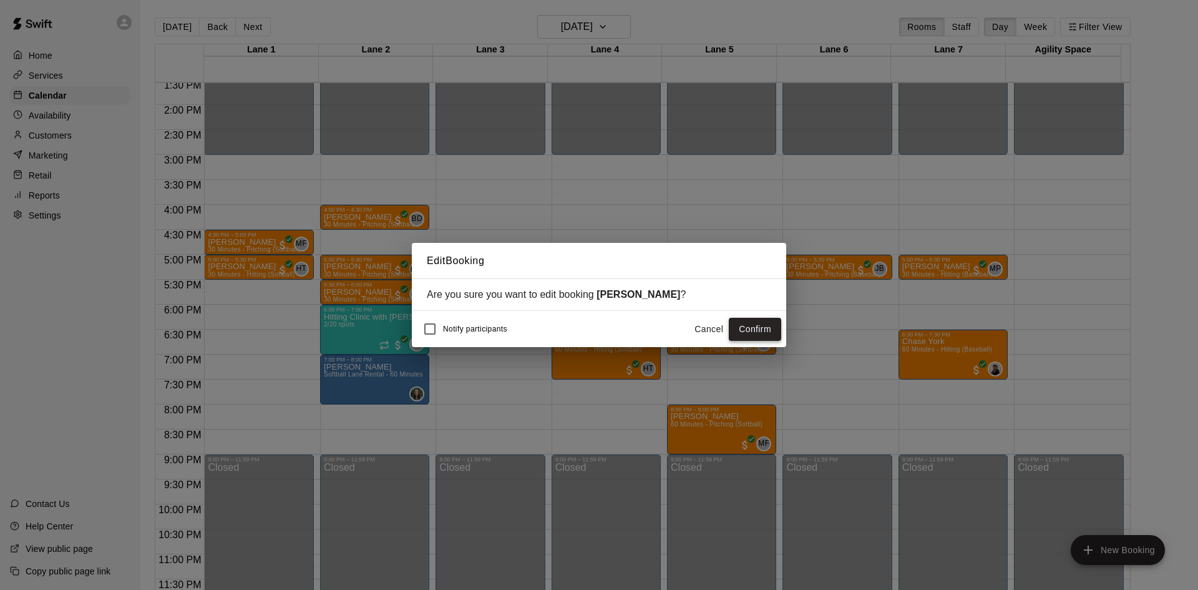
click at [756, 323] on button "Confirm" at bounding box center [755, 329] width 52 height 23
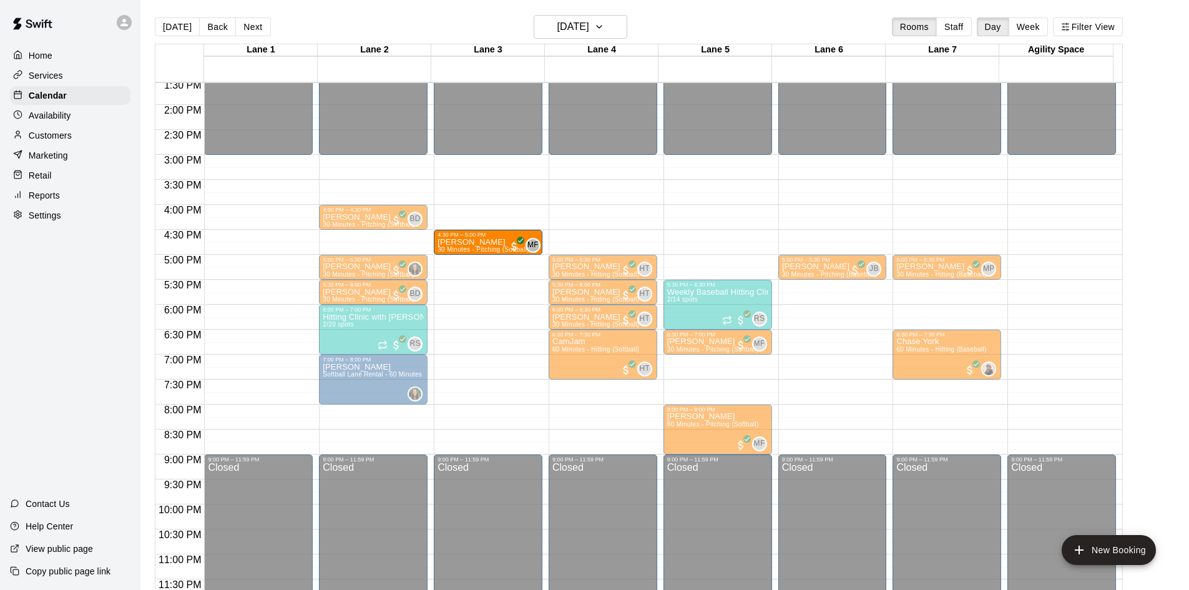
drag, startPoint x: 267, startPoint y: 246, endPoint x: 502, endPoint y: 248, distance: 235.3
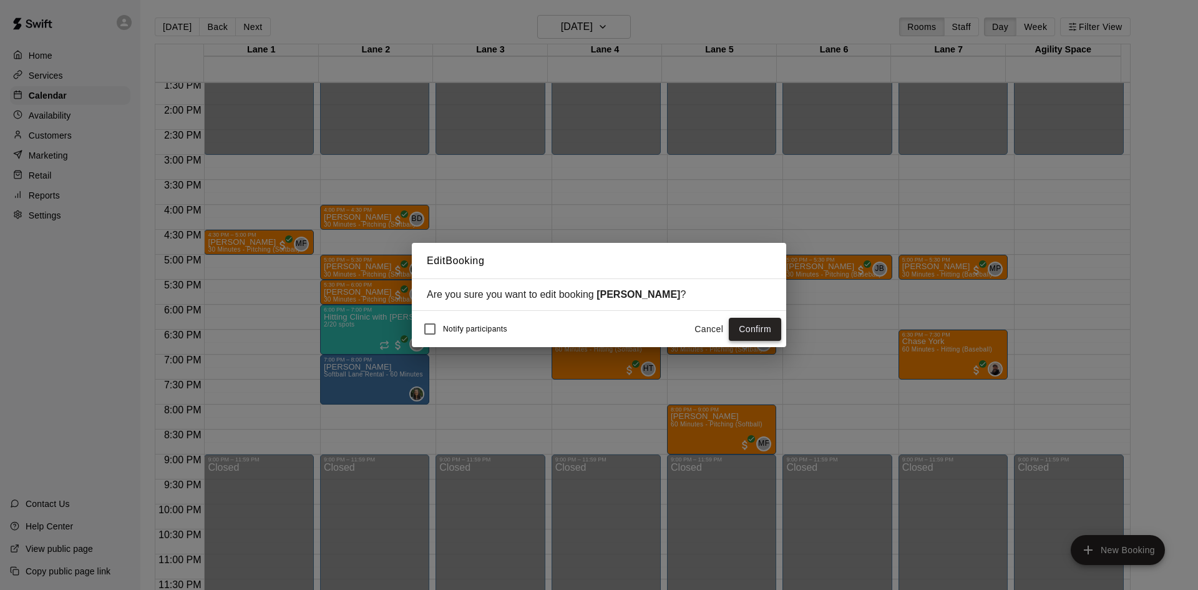
click at [752, 327] on button "Confirm" at bounding box center [755, 329] width 52 height 23
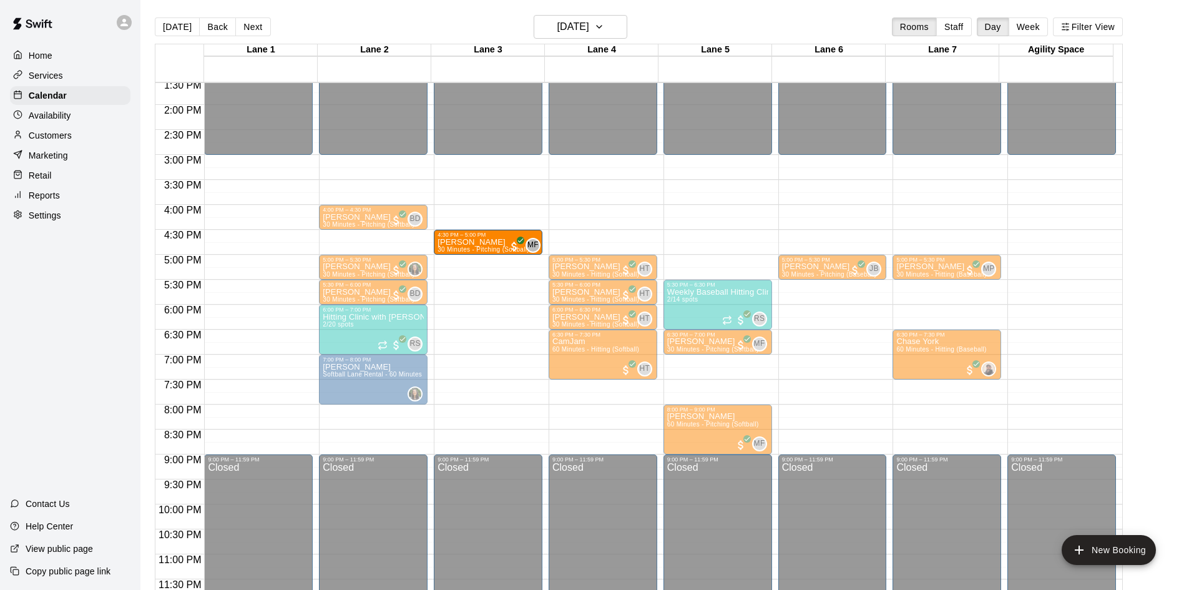
drag, startPoint x: 247, startPoint y: 243, endPoint x: 463, endPoint y: 247, distance: 216.6
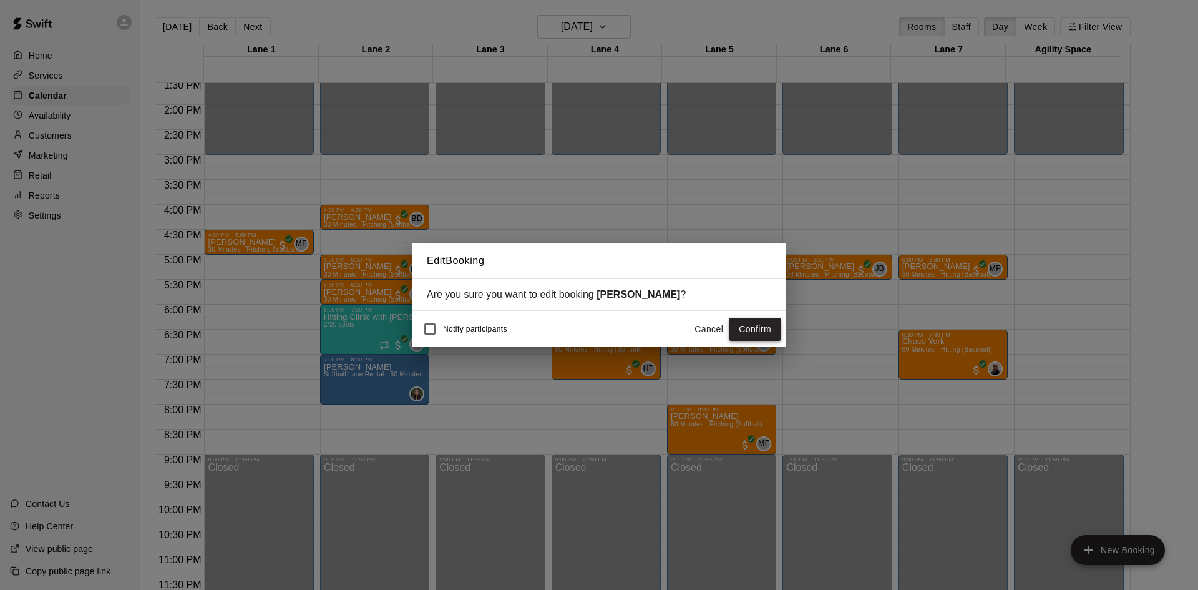
click at [751, 332] on button "Confirm" at bounding box center [755, 329] width 52 height 23
